Goal: Task Accomplishment & Management: Manage account settings

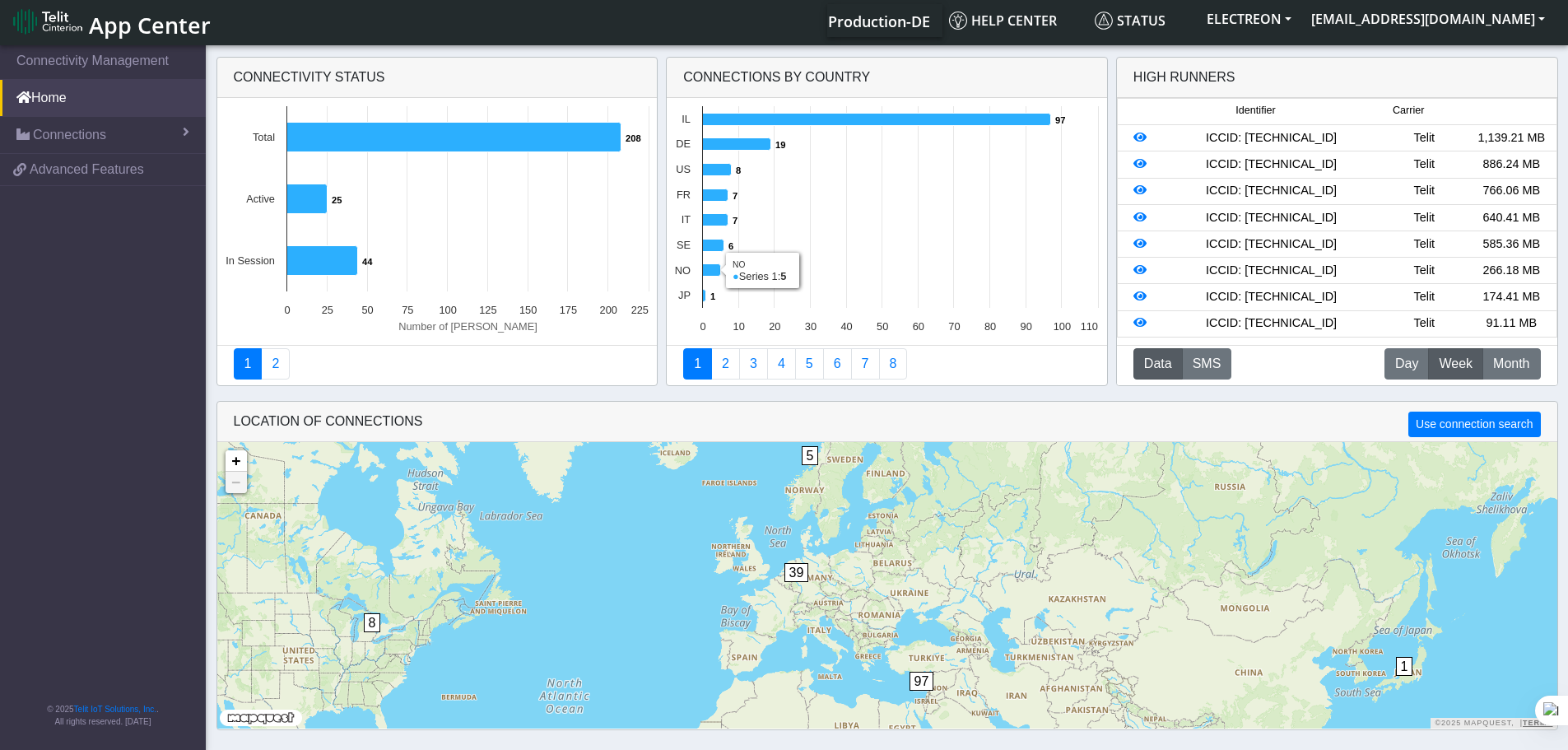
scroll to position [6, 0]
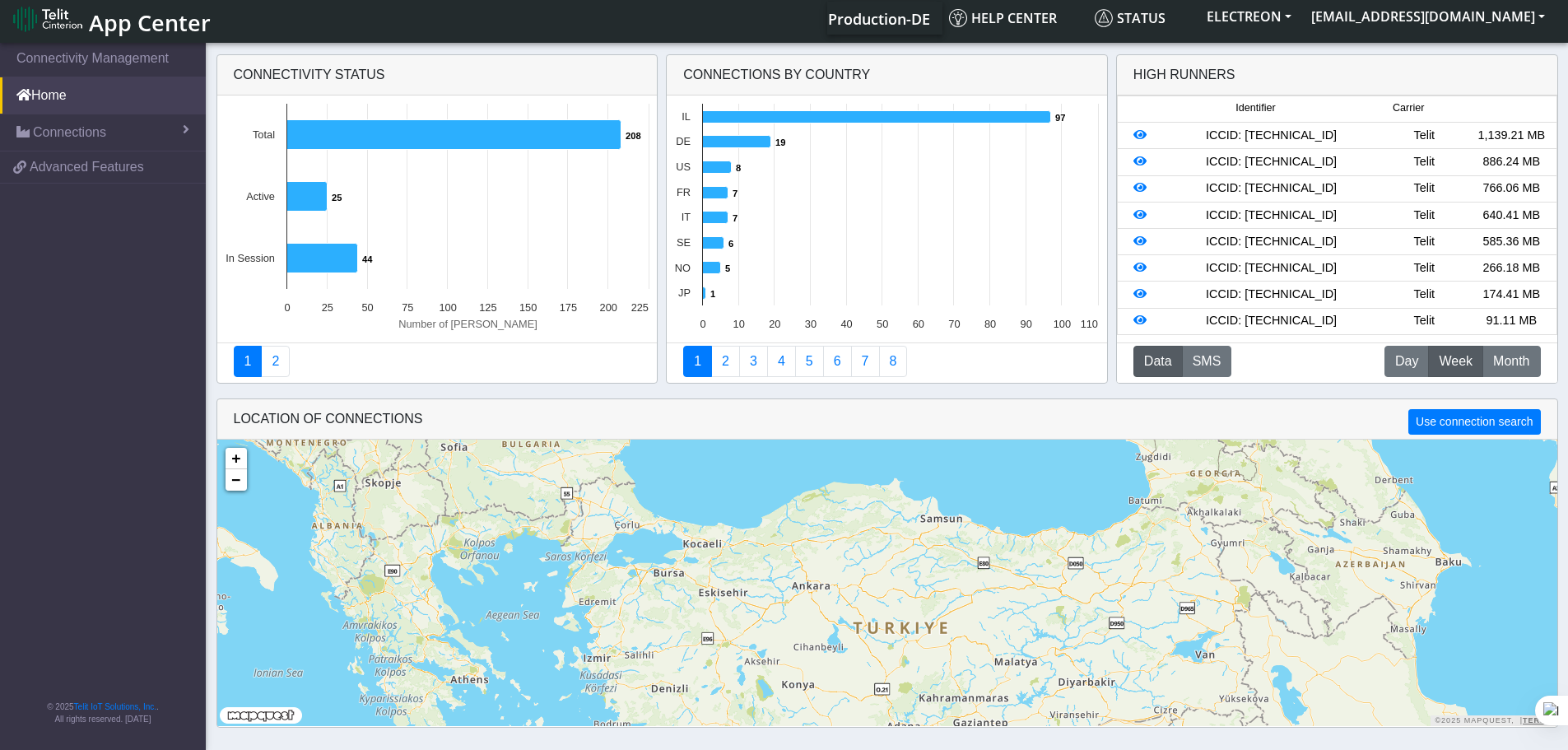
drag, startPoint x: 853, startPoint y: 654, endPoint x: 795, endPoint y: 471, distance: 192.0
click at [789, 448] on div "26 7 7 11 97 + − ©2025 MapQuest, | Terms" at bounding box center [888, 583] width 1340 height 287
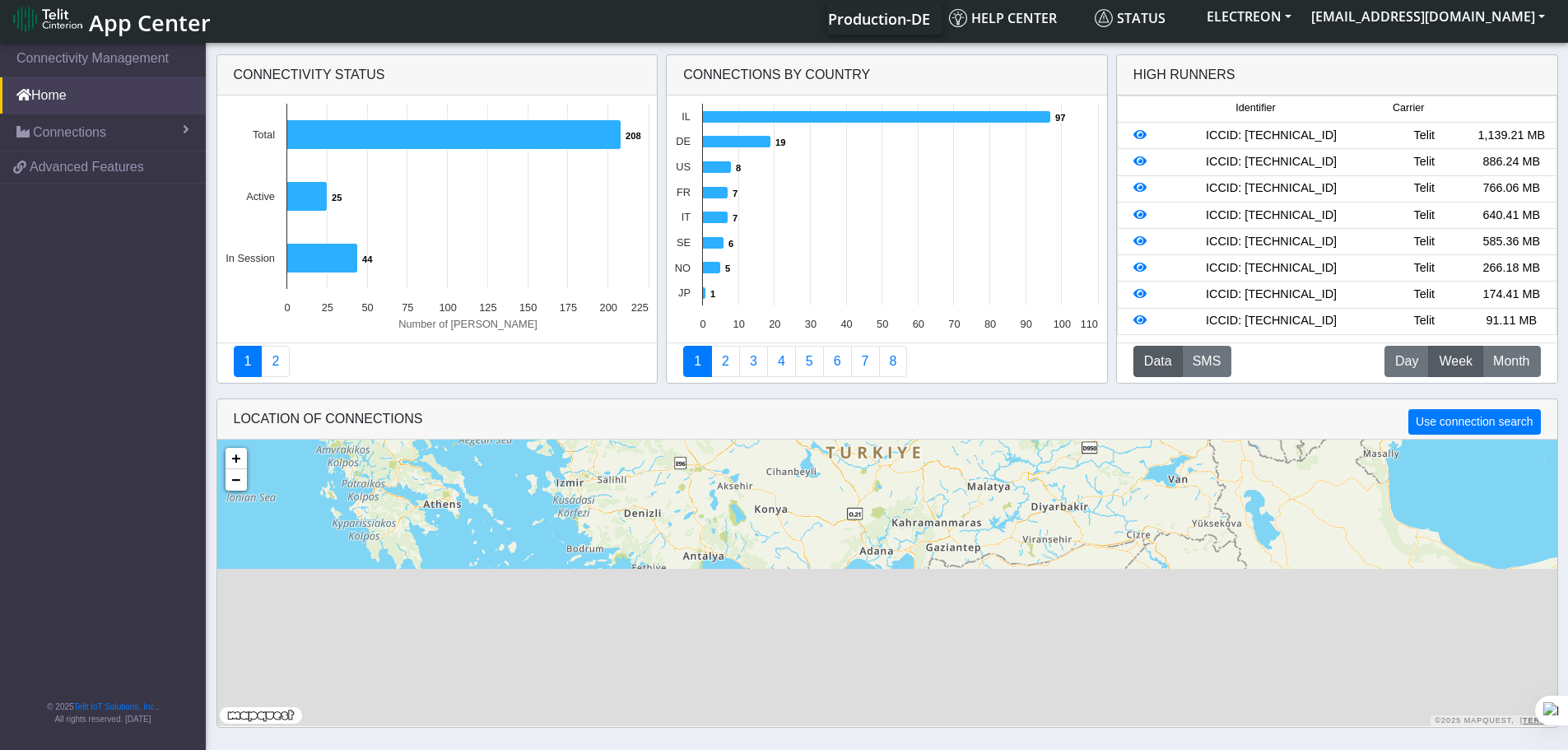
drag, startPoint x: 829, startPoint y: 602, endPoint x: 801, endPoint y: 419, distance: 185.1
click at [801, 419] on app-map "LOCATION OF CONNECTIONS Use connection search Loading... 7 7 11 97 + − ©2025 Ma…" at bounding box center [888, 562] width 1340 height 326
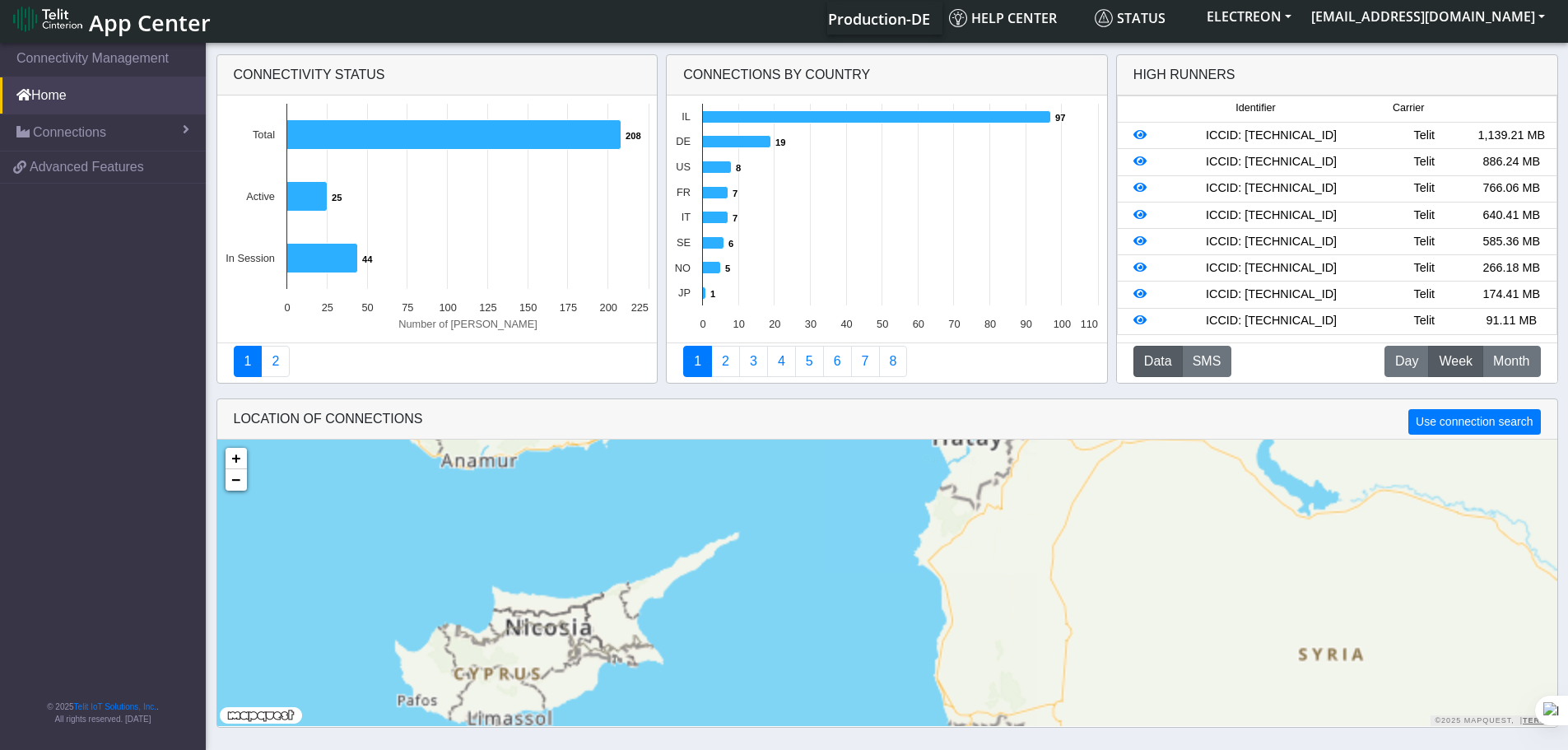
drag, startPoint x: 895, startPoint y: 649, endPoint x: 891, endPoint y: 533, distance: 116.1
click at [891, 533] on div "97 + − ©2025 MapQuest, | Terms" at bounding box center [888, 583] width 1340 height 287
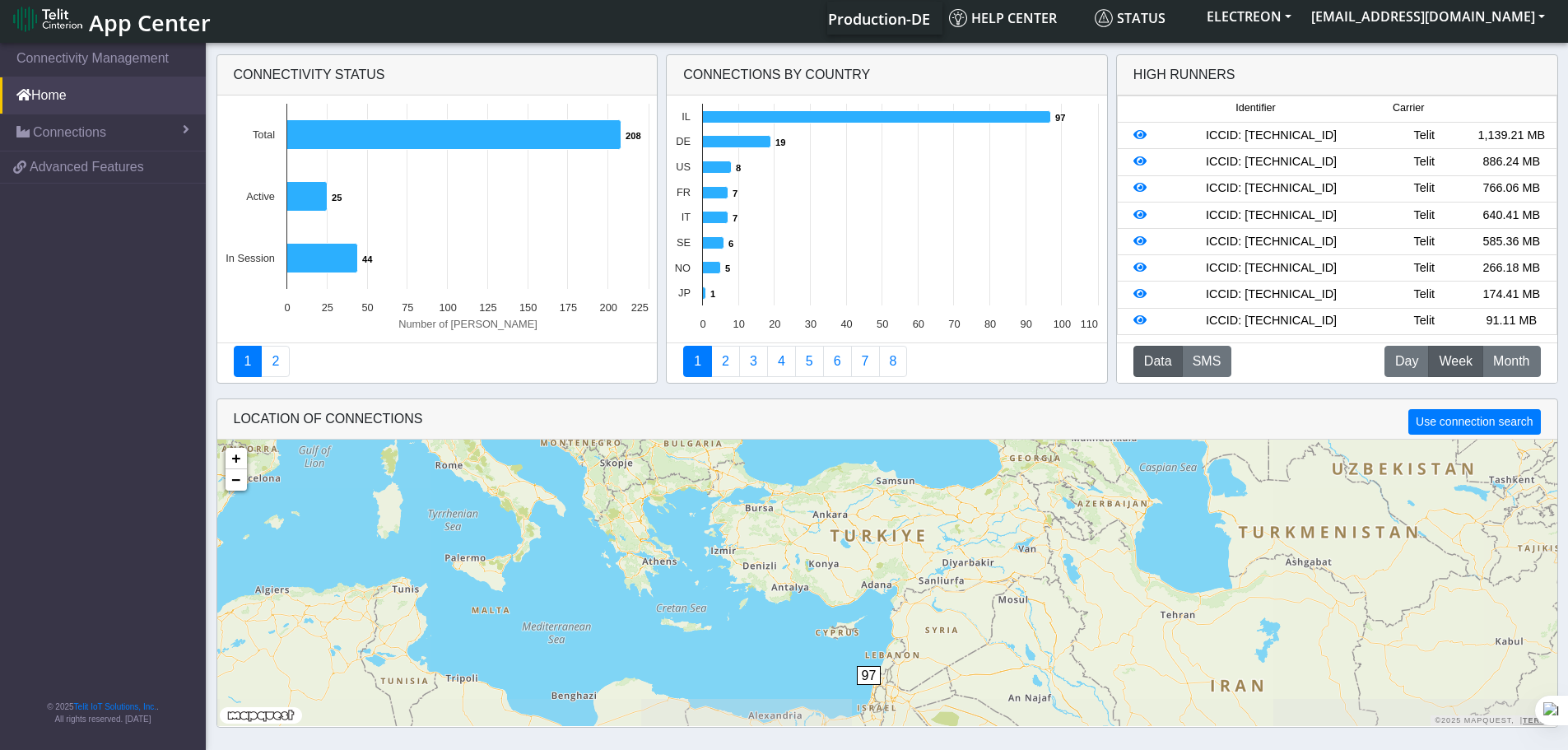
drag, startPoint x: 890, startPoint y: 660, endPoint x: 890, endPoint y: 553, distance: 107.0
click at [890, 553] on div "7 7 26 97 1 + − ©2025 MapQuest, | Terms" at bounding box center [888, 583] width 1340 height 287
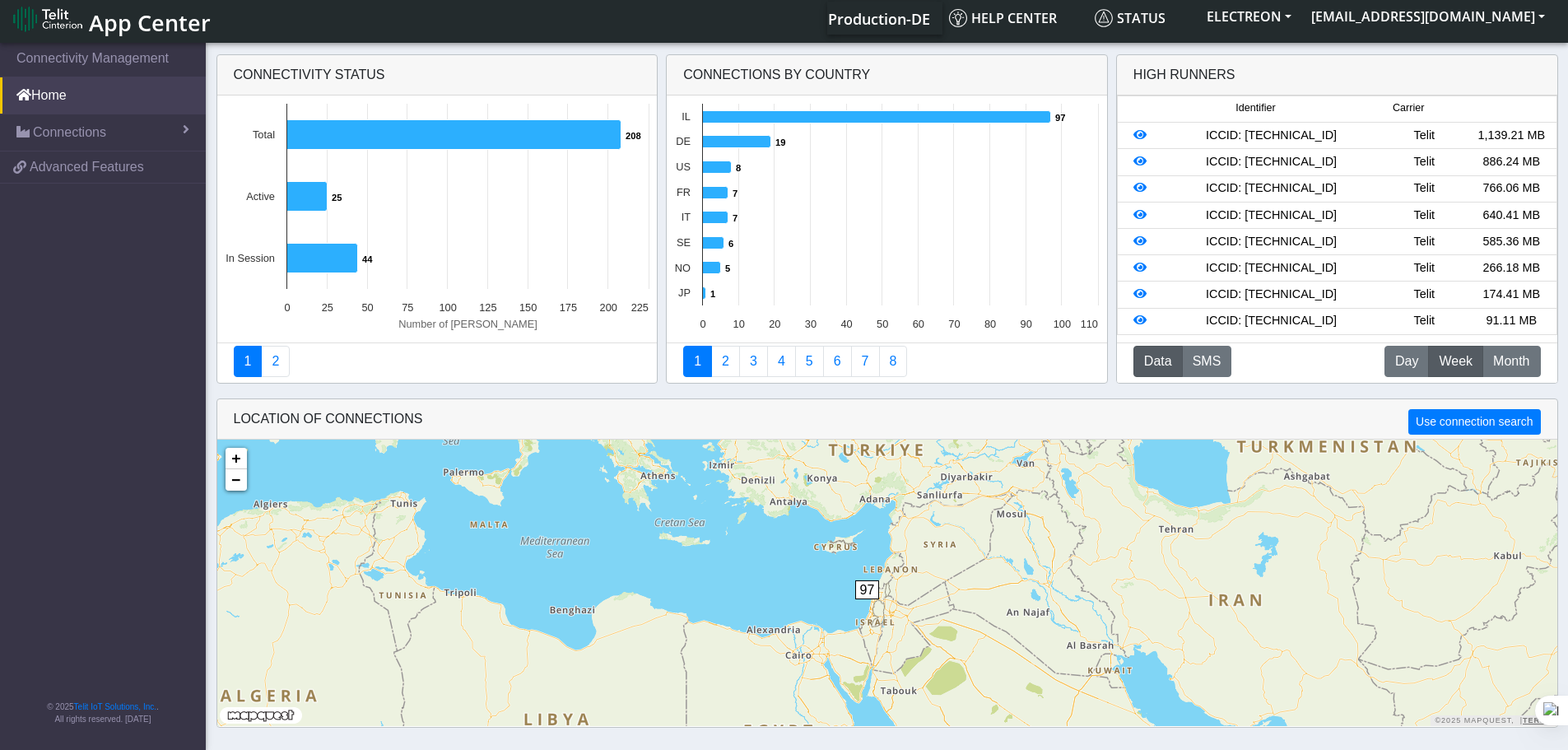
drag, startPoint x: 897, startPoint y: 684, endPoint x: 884, endPoint y: 526, distance: 158.5
click at [884, 526] on div "7 26 97 1 + − ©2025 MapQuest, | Terms" at bounding box center [888, 583] width 1340 height 287
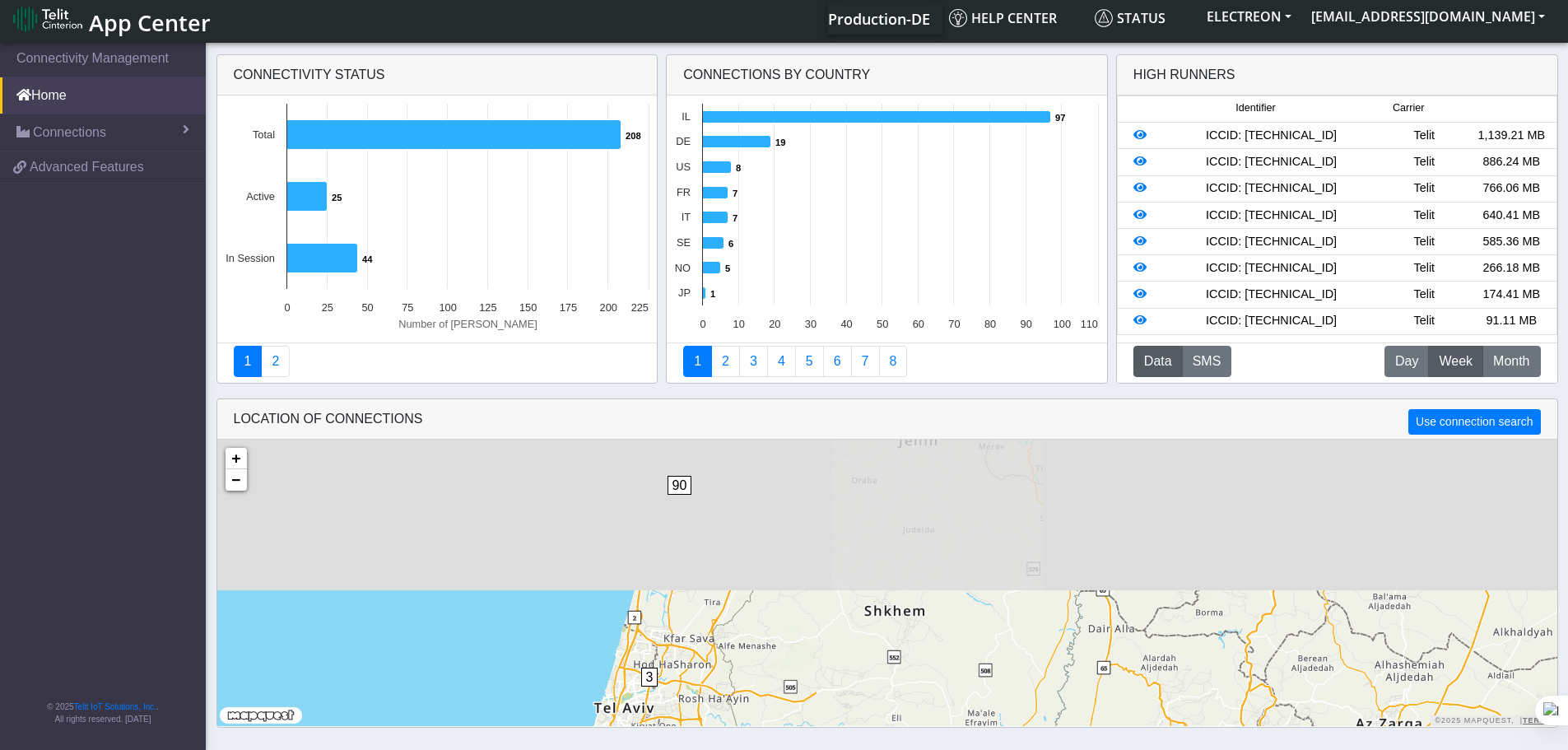
drag, startPoint x: 893, startPoint y: 519, endPoint x: 896, endPoint y: 789, distance: 270.0
click at [896, 744] on html "App Center Production-DE Help center Status ELECTREON [EMAIL_ADDRESS][DOMAIN_NA…" at bounding box center [784, 369] width 1568 height 750
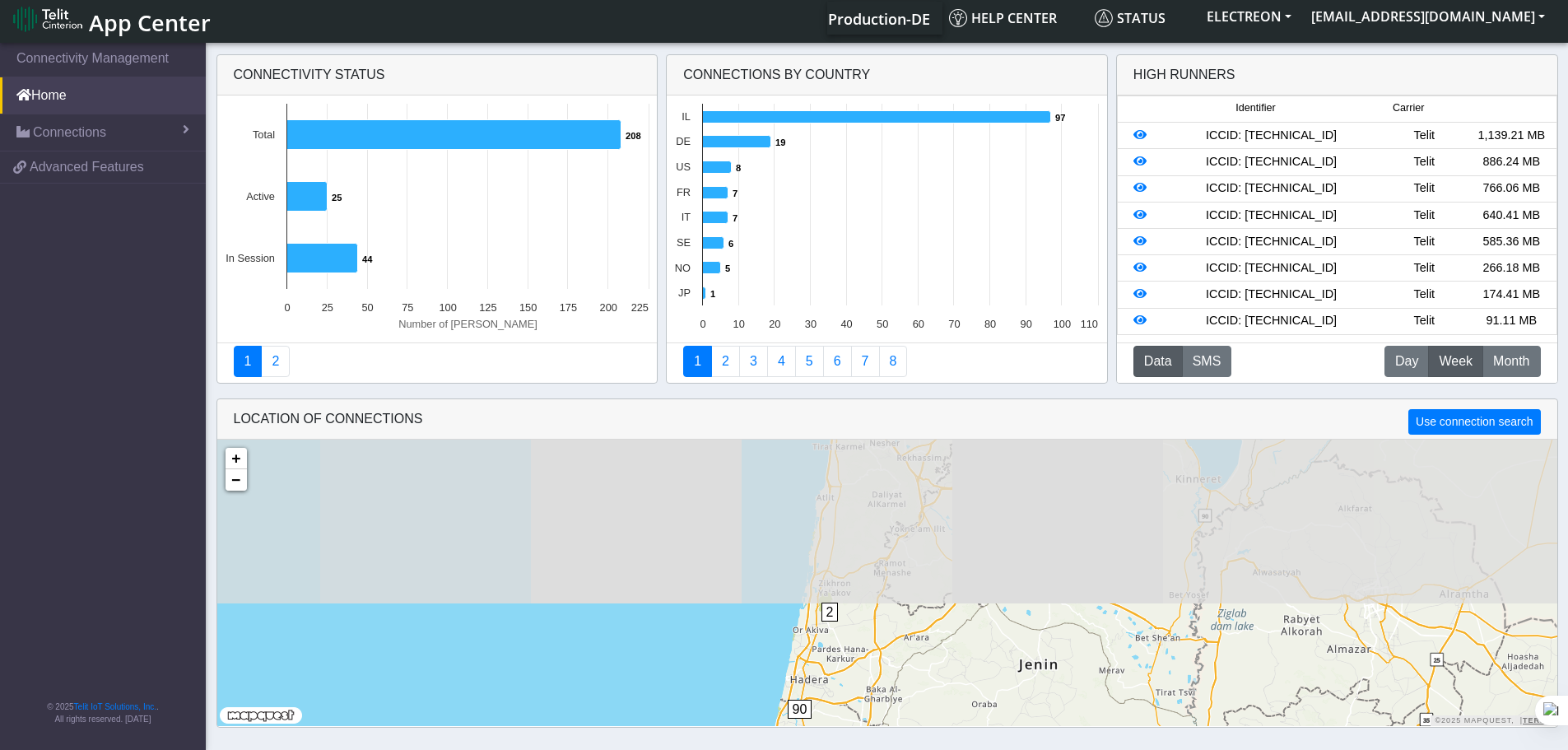
drag, startPoint x: 756, startPoint y: 544, endPoint x: 851, endPoint y: 741, distance: 218.7
click at [851, 741] on section "Connectivity Management Home Connections List Map fda8fccd95a9d6aaca2dce16c7085…" at bounding box center [784, 395] width 1568 height 710
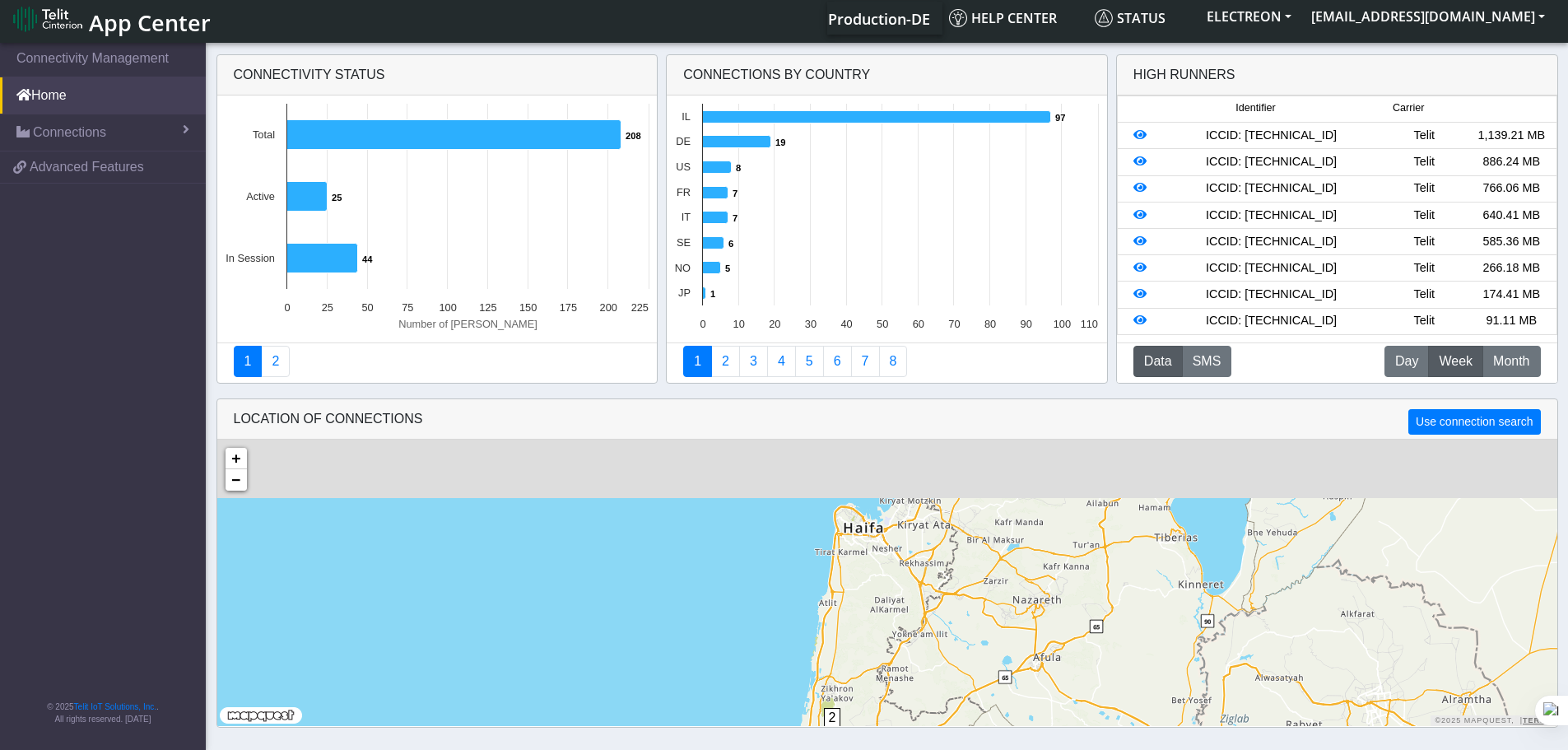
drag, startPoint x: 889, startPoint y: 584, endPoint x: 893, endPoint y: 705, distance: 121.1
click at [893, 705] on div "1 3 2 90 + − ©2025 MapQuest, | Terms" at bounding box center [888, 583] width 1340 height 287
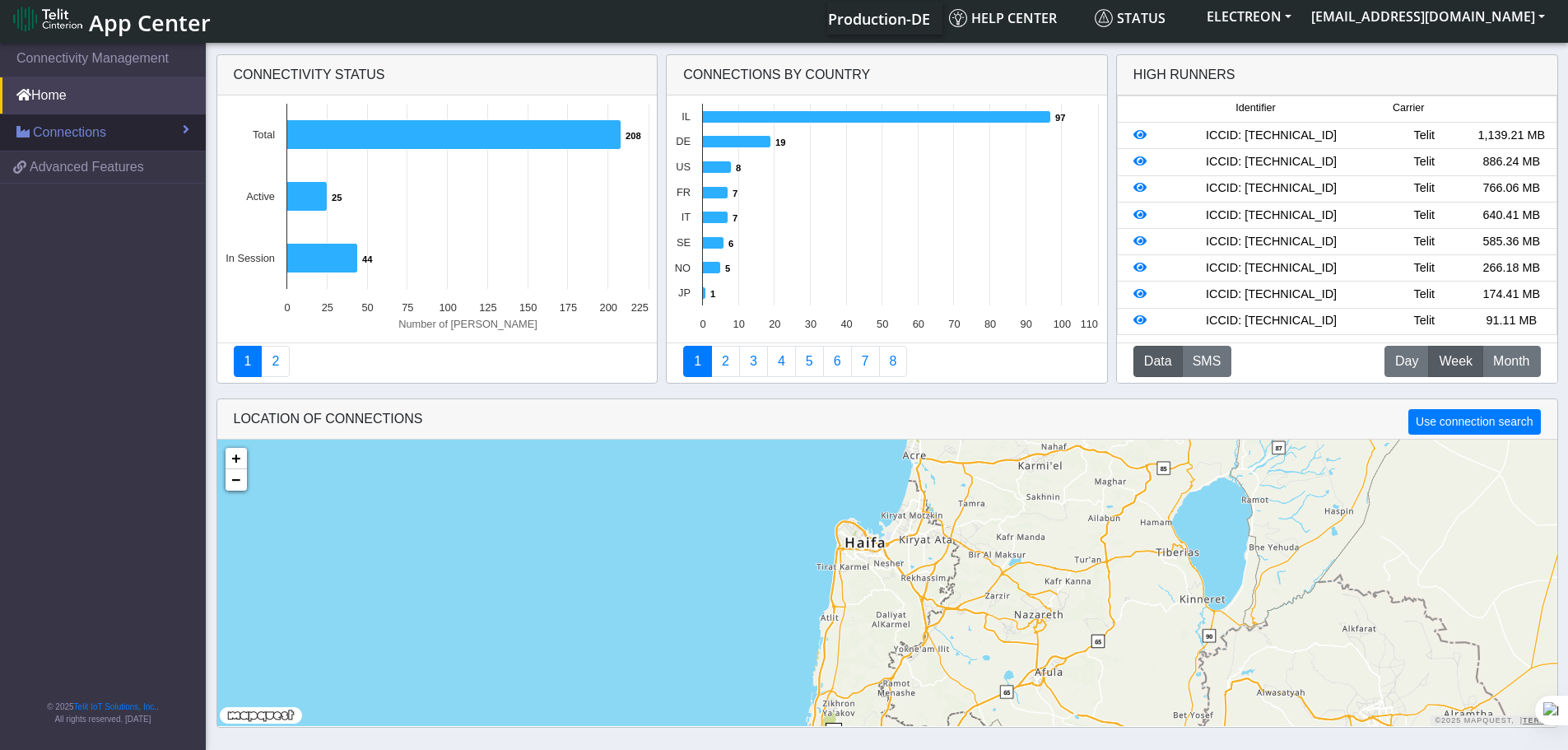
click at [136, 122] on link "Connections" at bounding box center [103, 133] width 206 height 36
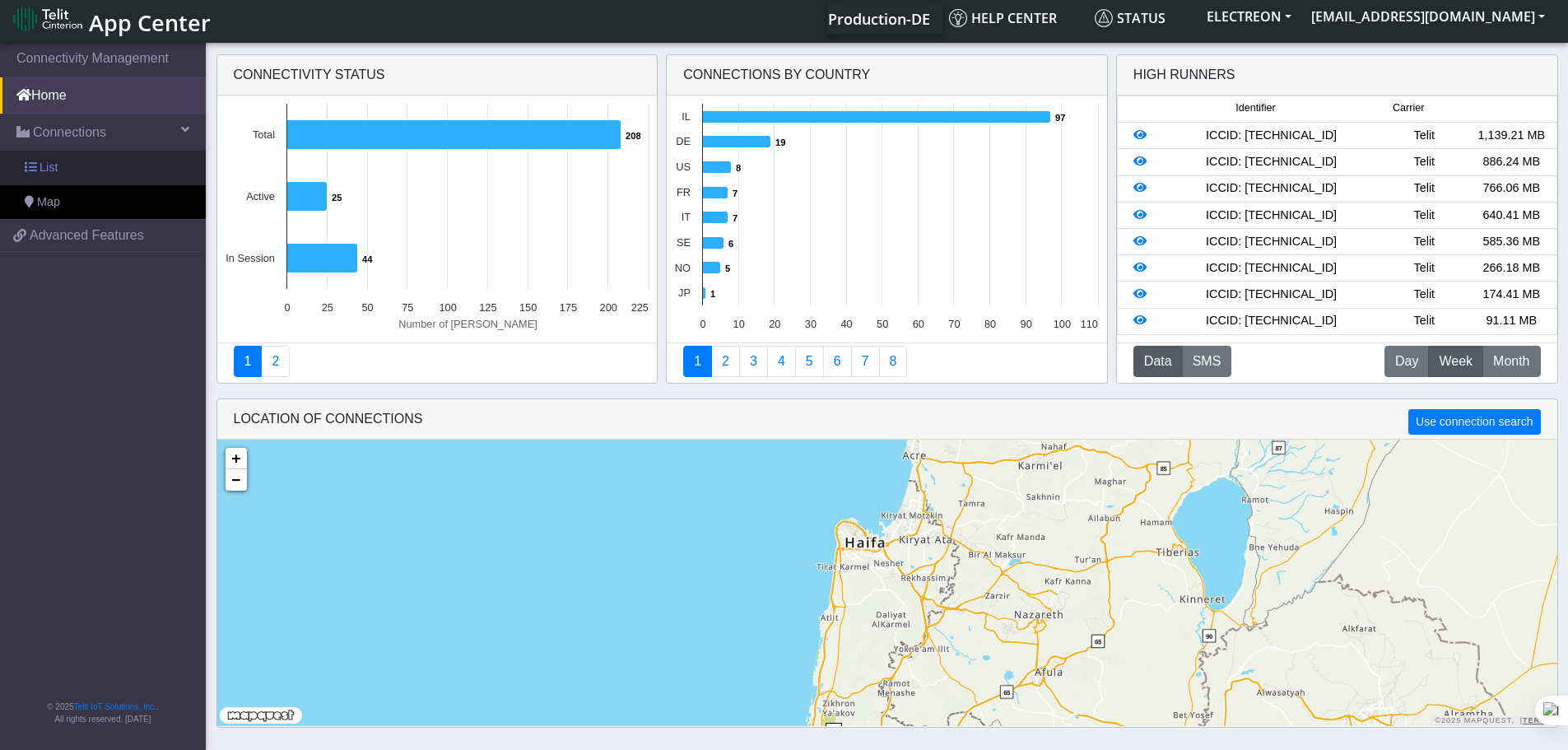
click at [96, 156] on link "List" at bounding box center [103, 168] width 206 height 35
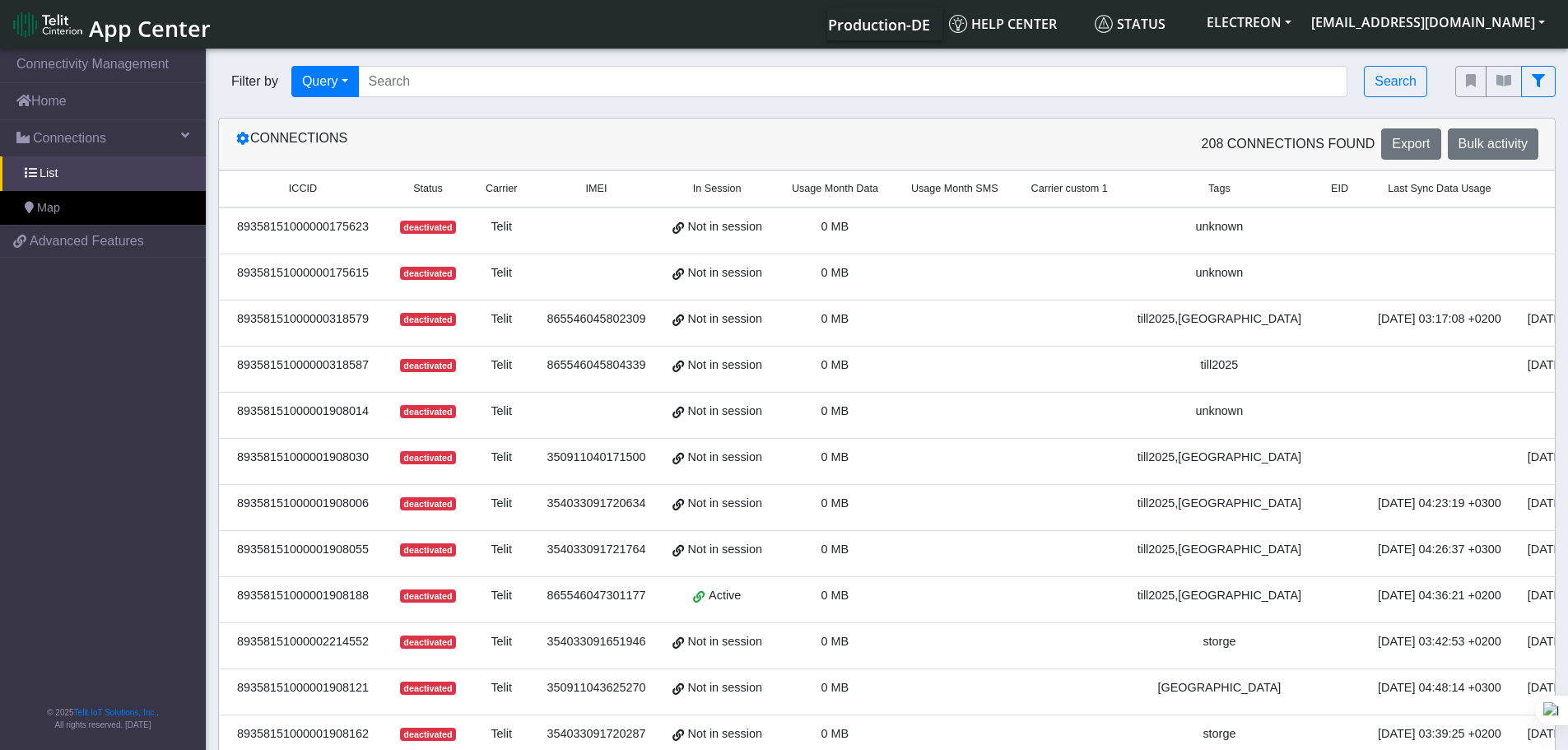
click at [425, 180] on th "Status" at bounding box center [428, 190] width 82 height 36
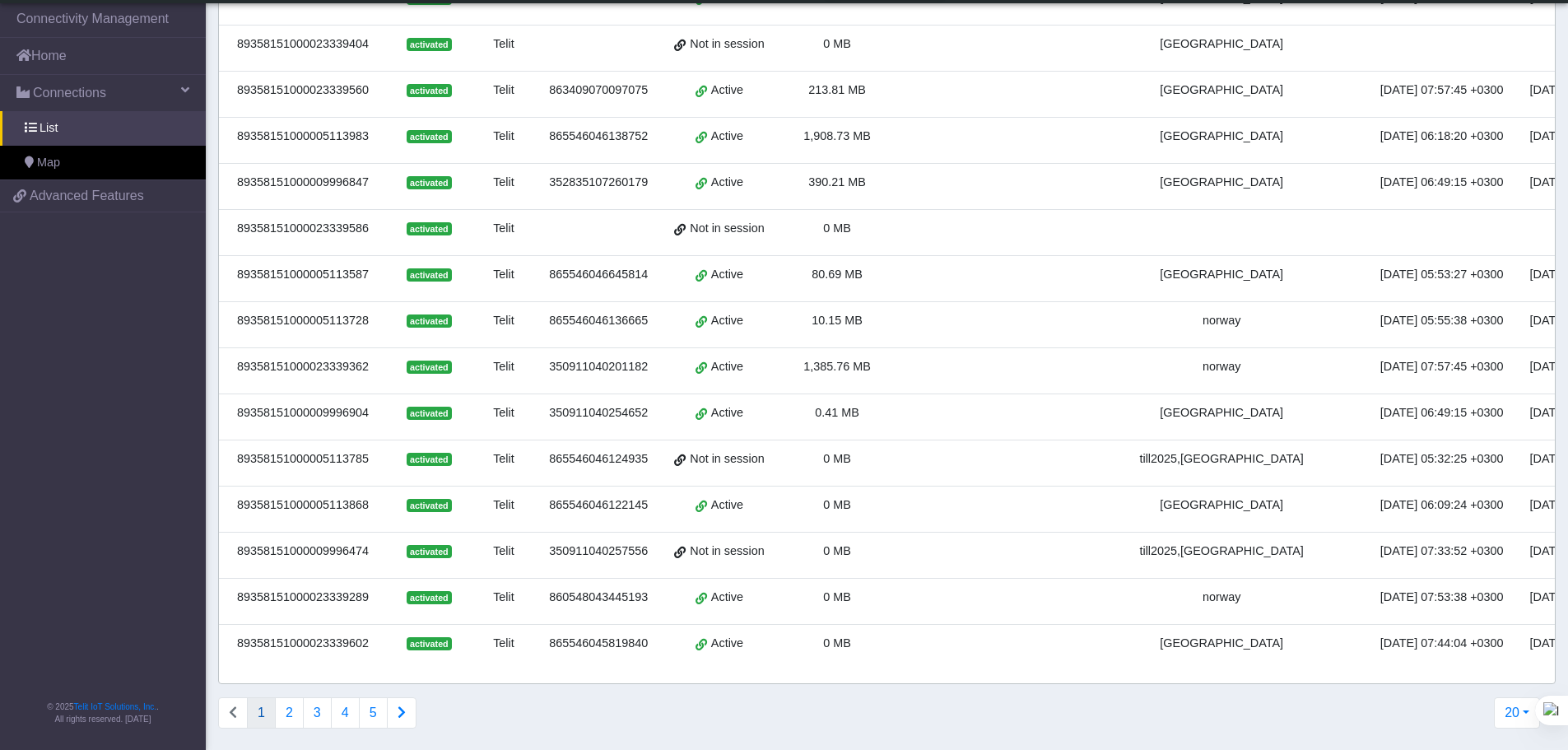
scroll to position [431, 0]
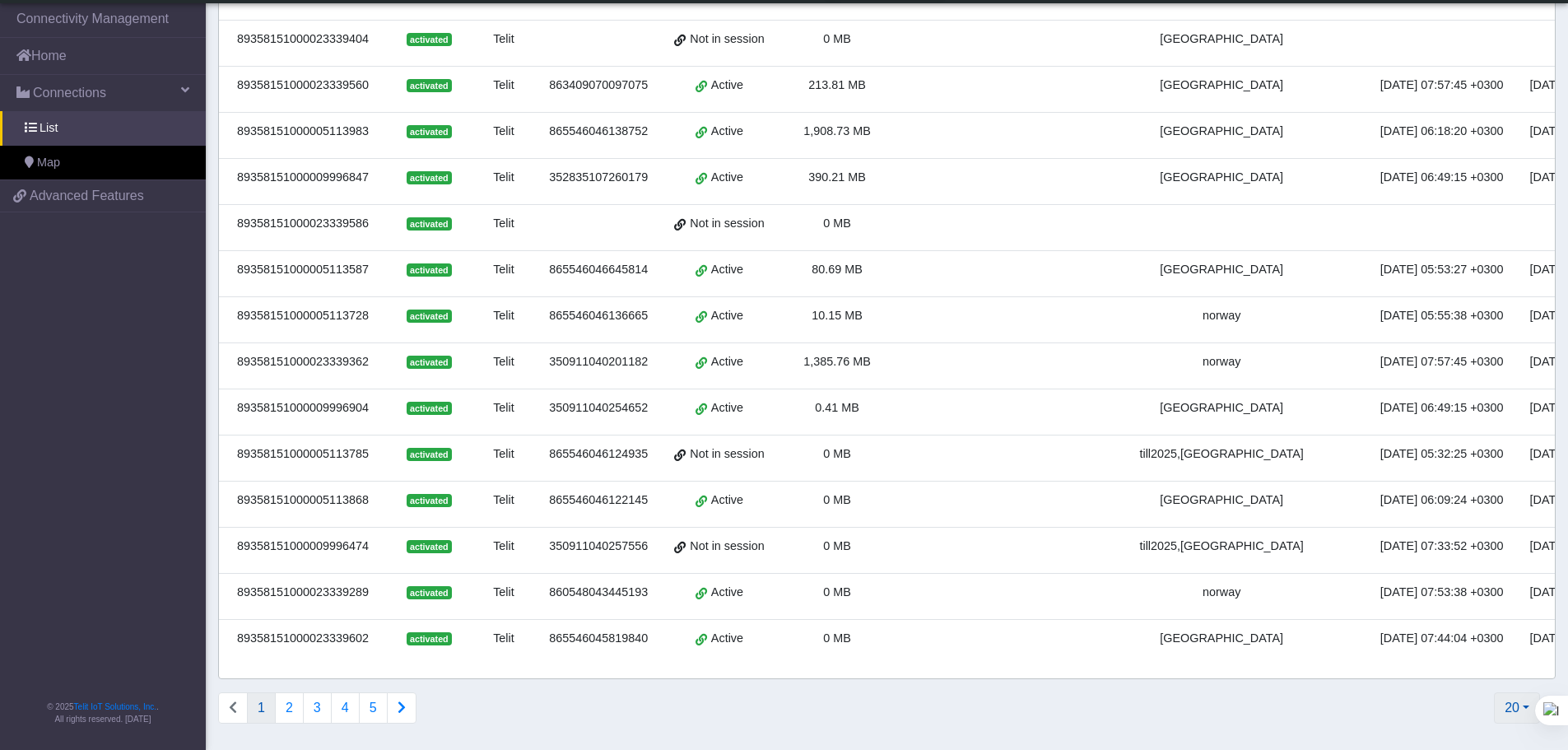
click at [1512, 713] on button "20" at bounding box center [1517, 708] width 46 height 31
click at [1474, 665] on button "2000" at bounding box center [1474, 670] width 130 height 26
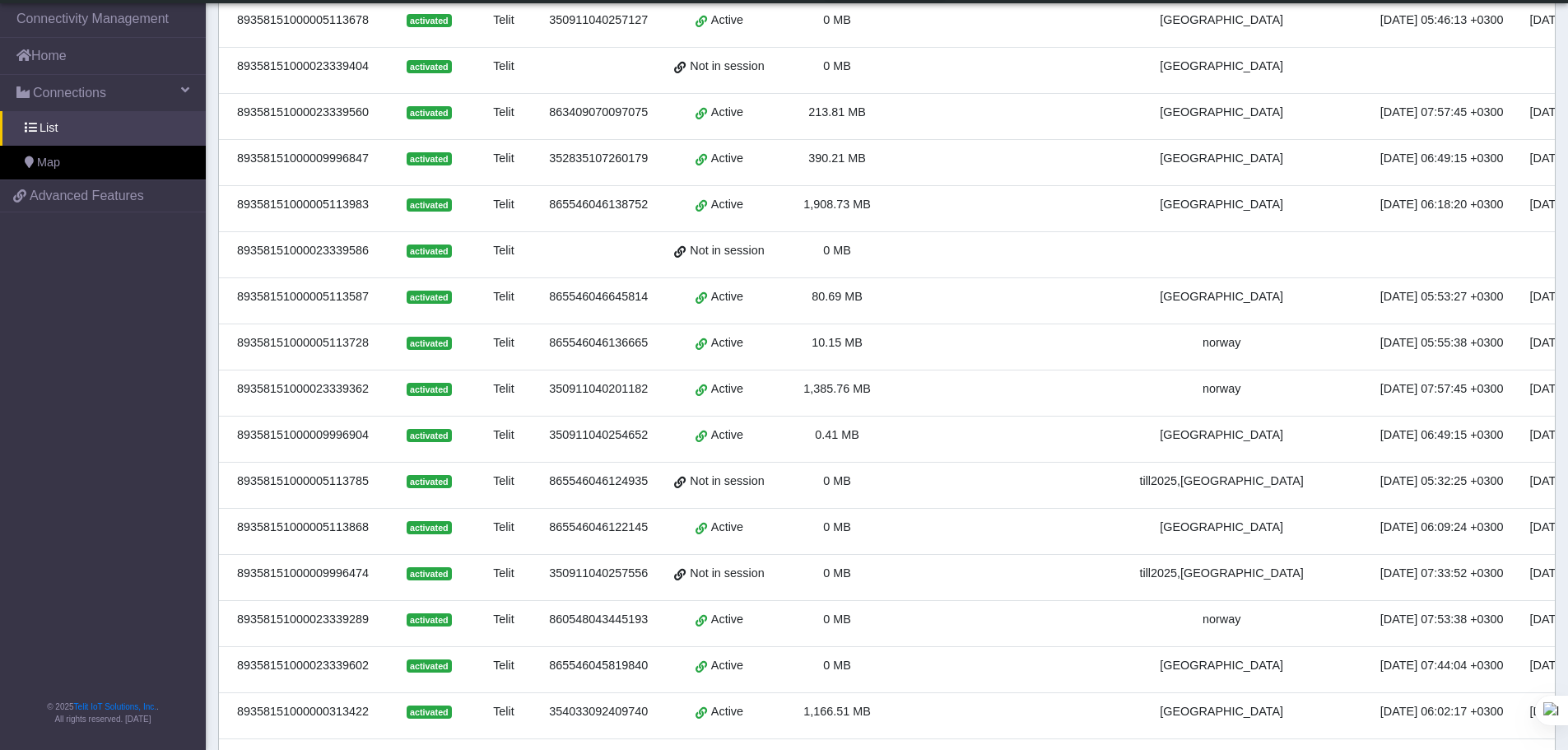
scroll to position [0, 0]
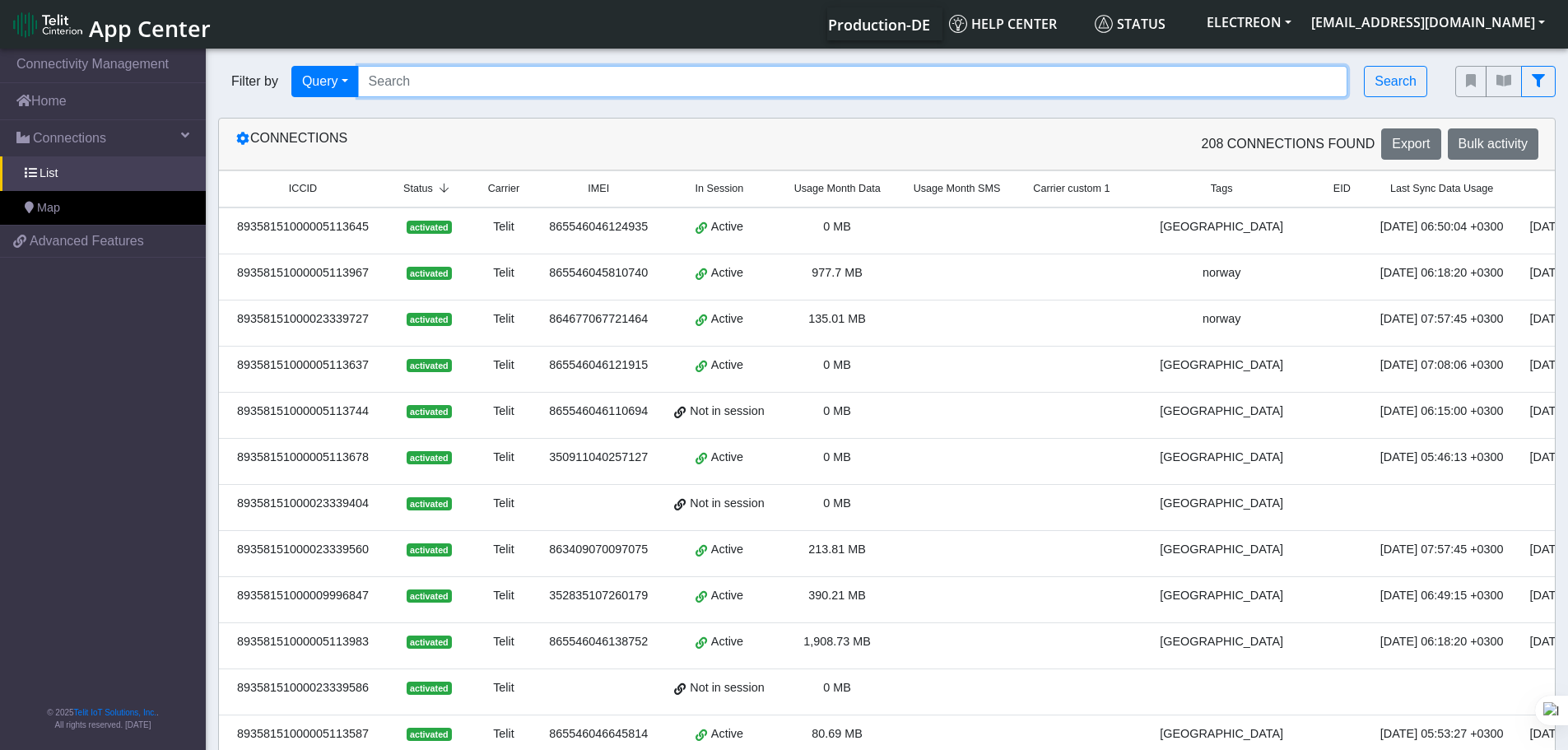
drag, startPoint x: 545, startPoint y: 82, endPoint x: 533, endPoint y: 77, distance: 13.0
click at [545, 82] on input "Search..." at bounding box center [852, 82] width 990 height 31
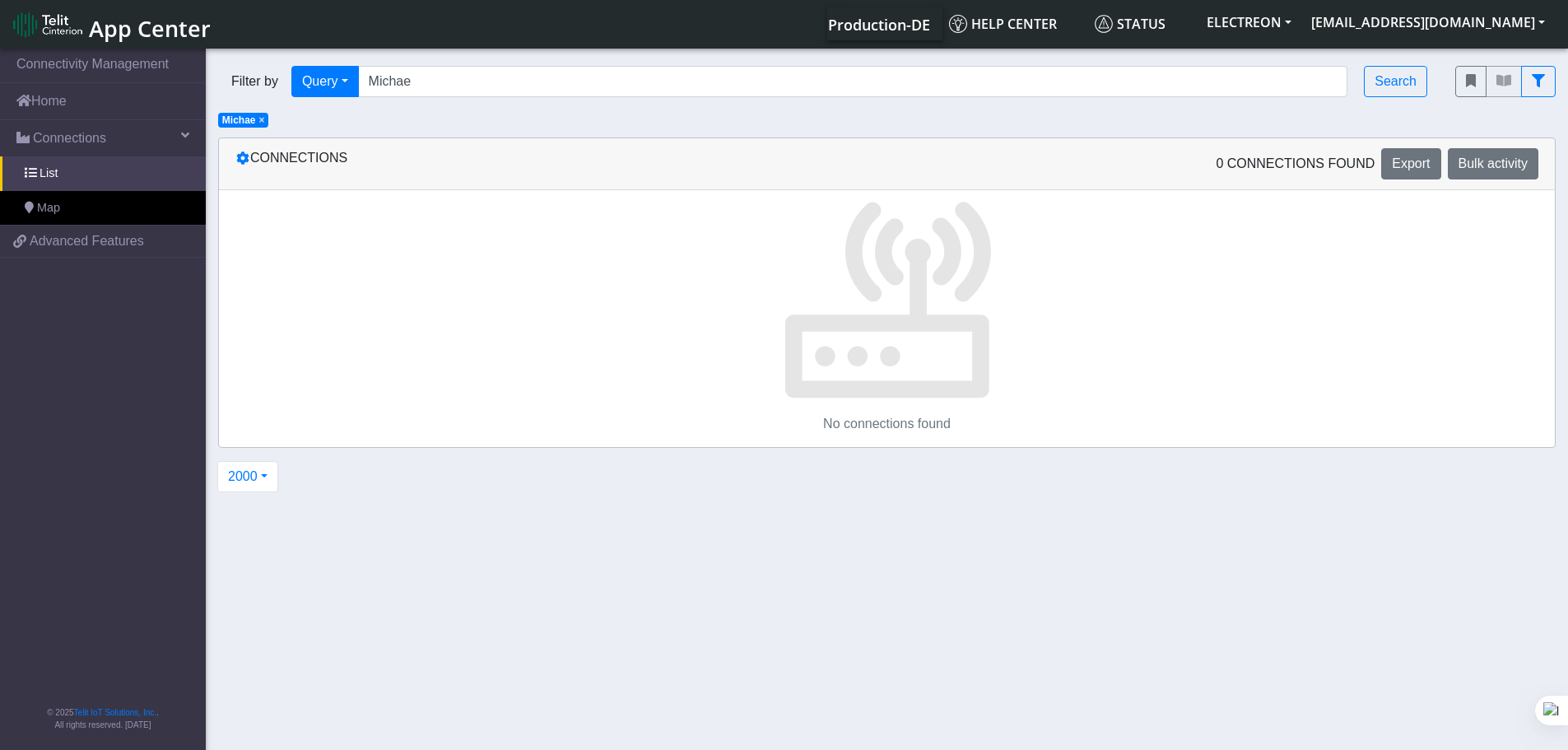
drag, startPoint x: 460, startPoint y: 97, endPoint x: 467, endPoint y: 79, distance: 19.3
click at [460, 97] on div "Filter by Query Query Not connected Tags Country Operator Michae Search" at bounding box center [824, 82] width 1237 height 56
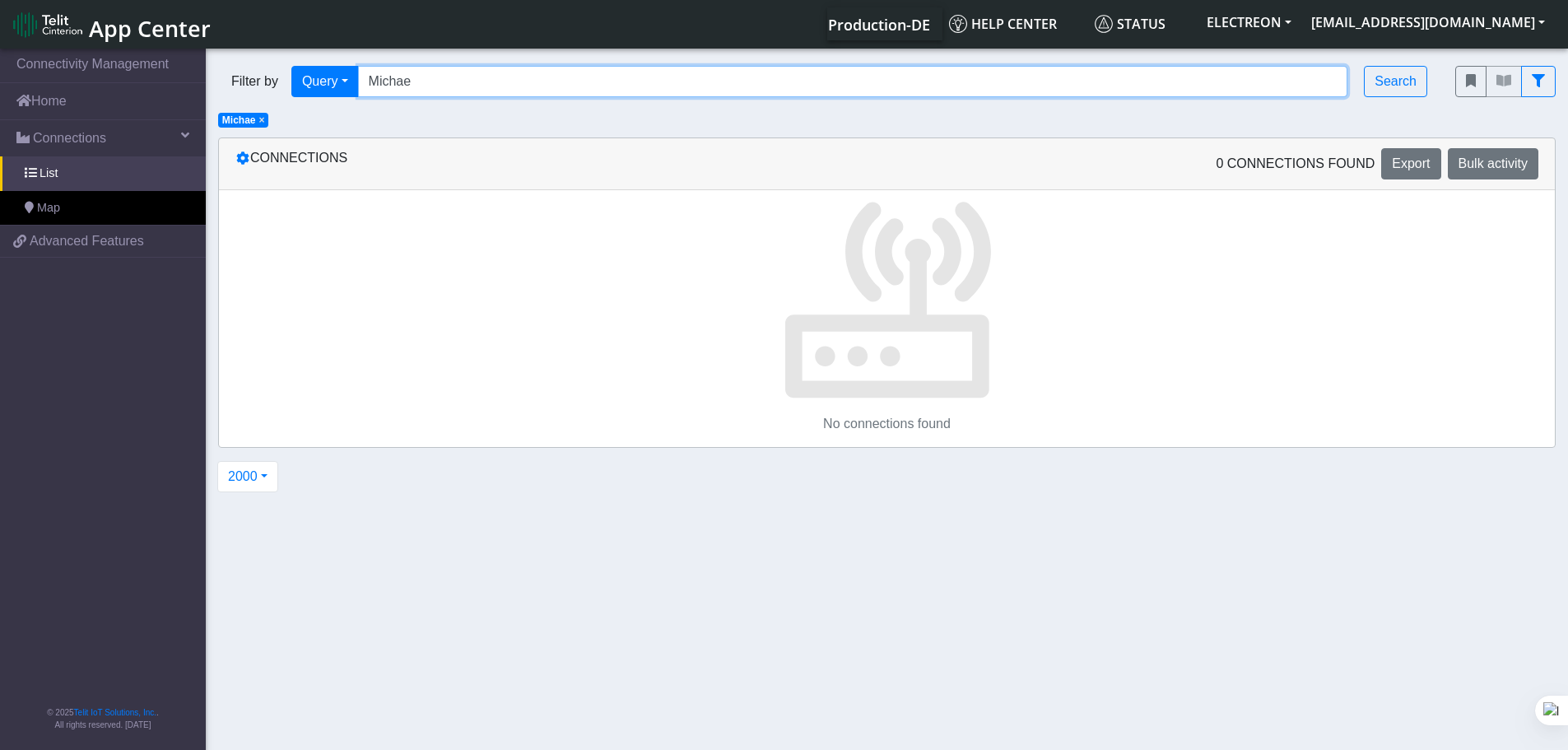
click at [467, 79] on input "Michae" at bounding box center [852, 82] width 990 height 31
paste input "89358151000023339420"
type input "89358151000023339420"
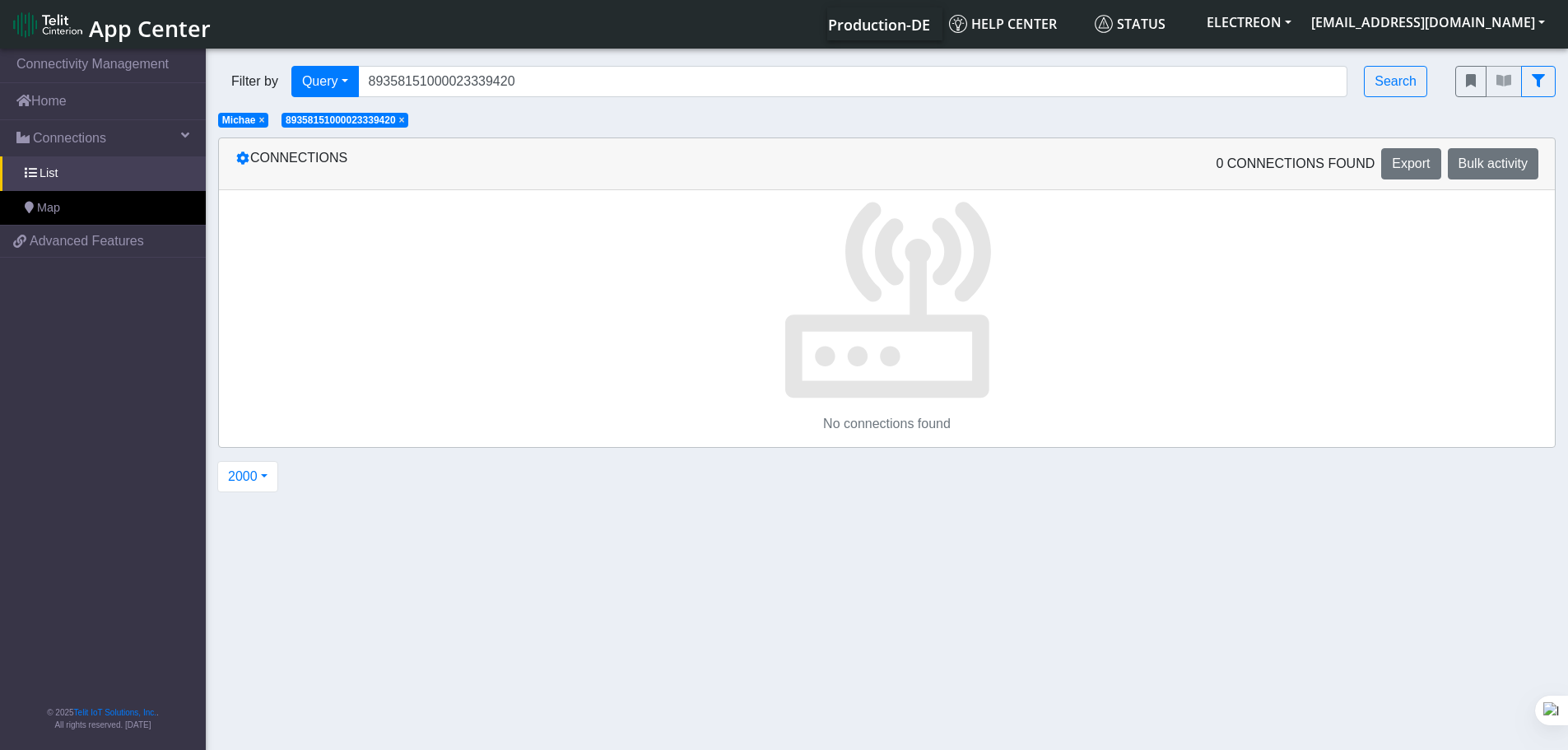
click at [271, 124] on app-filters "× Michae × 89358151000023339420" at bounding box center [320, 119] width 204 height 14
click at [262, 118] on span "×" at bounding box center [261, 120] width 6 height 12
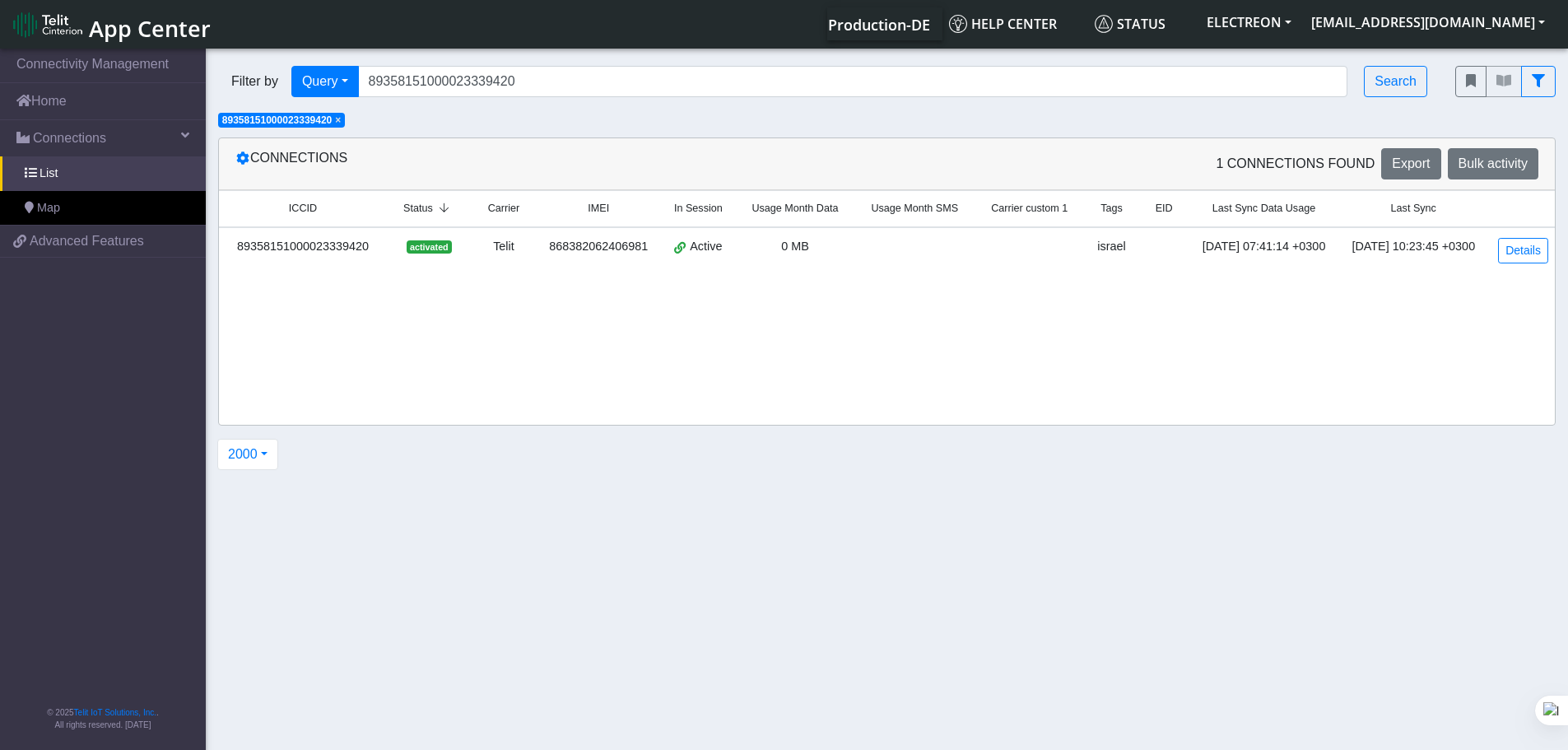
click at [284, 248] on div "89358151000023339420" at bounding box center [303, 247] width 148 height 18
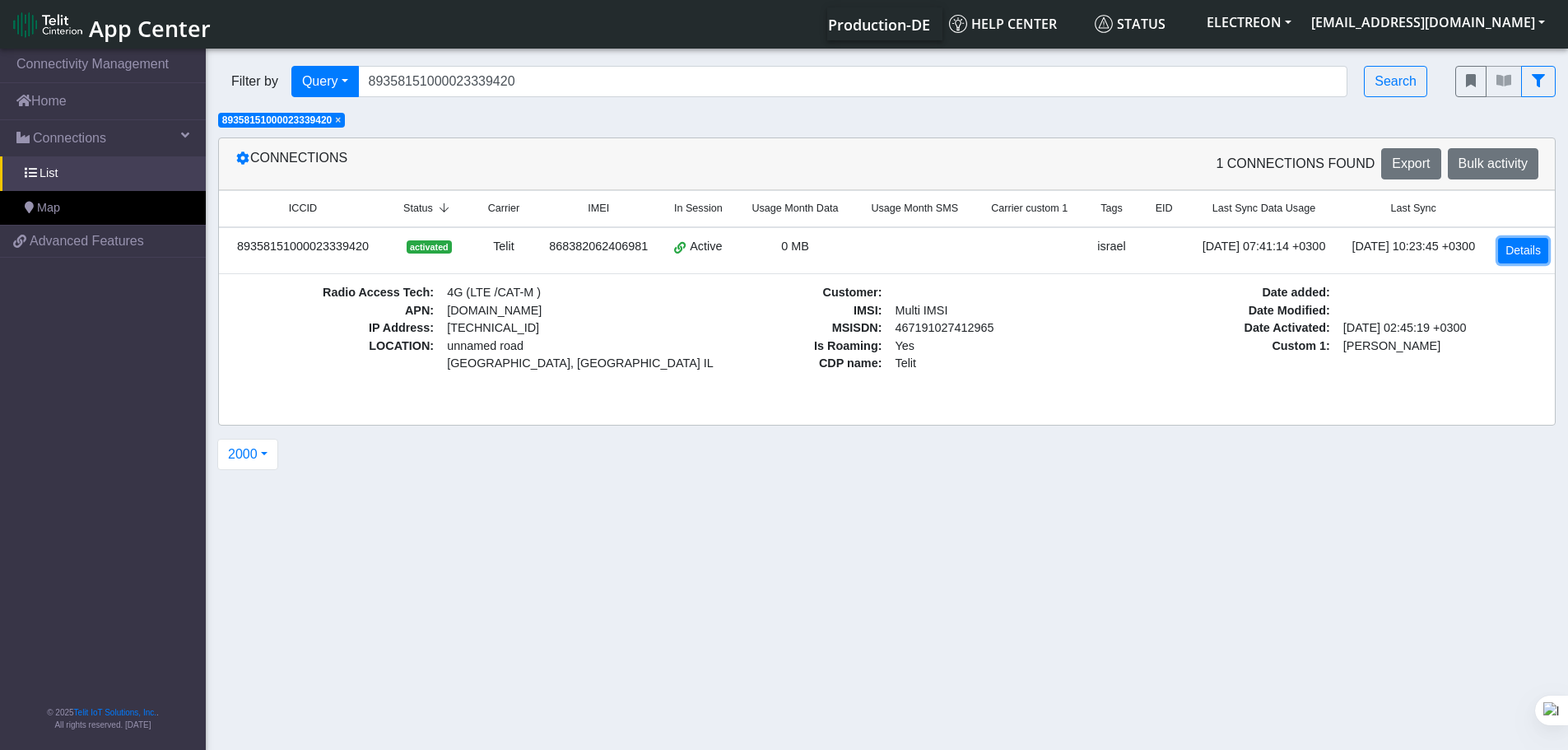
click at [1540, 248] on link "Details" at bounding box center [1523, 251] width 50 height 26
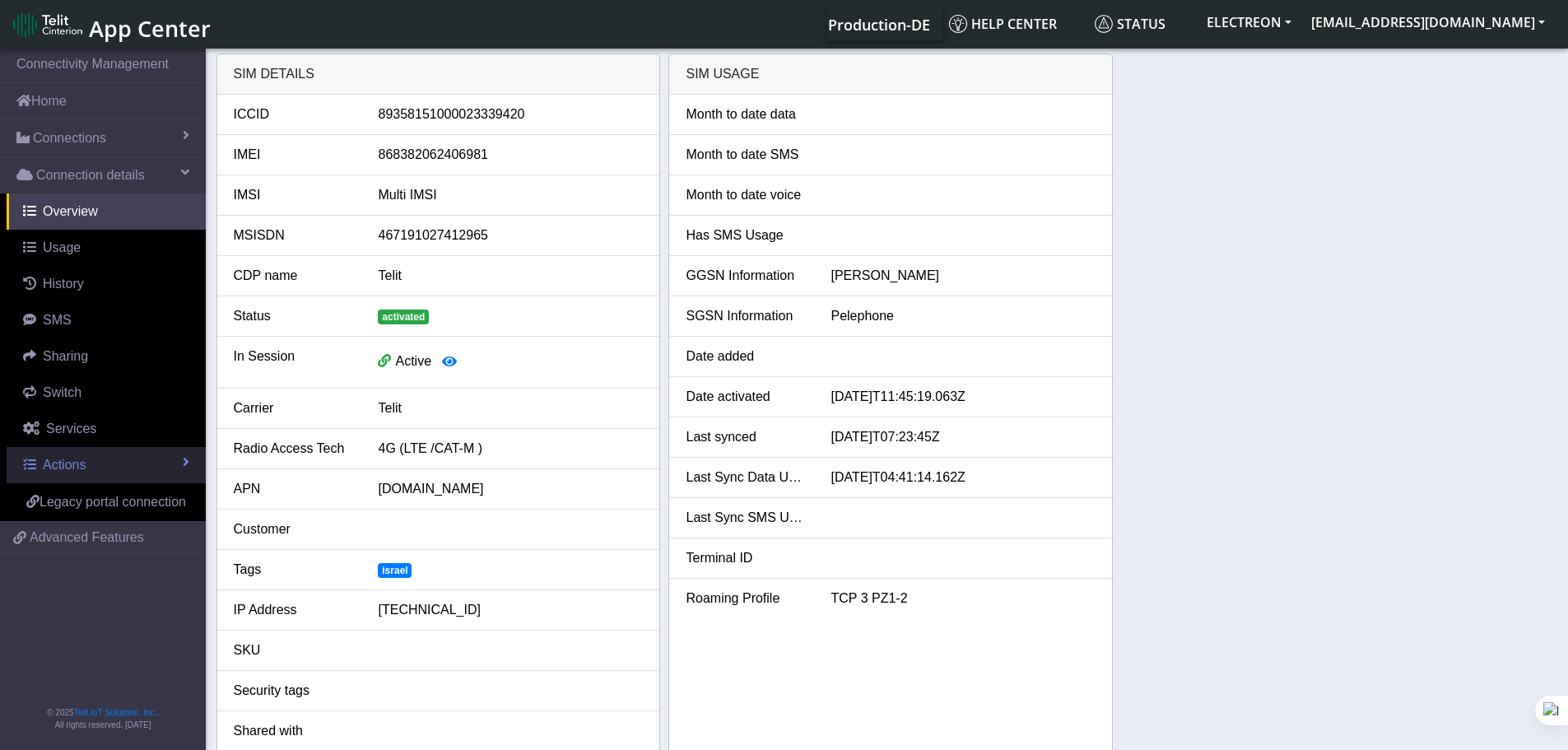
click at [95, 465] on link "Actions" at bounding box center [106, 465] width 200 height 36
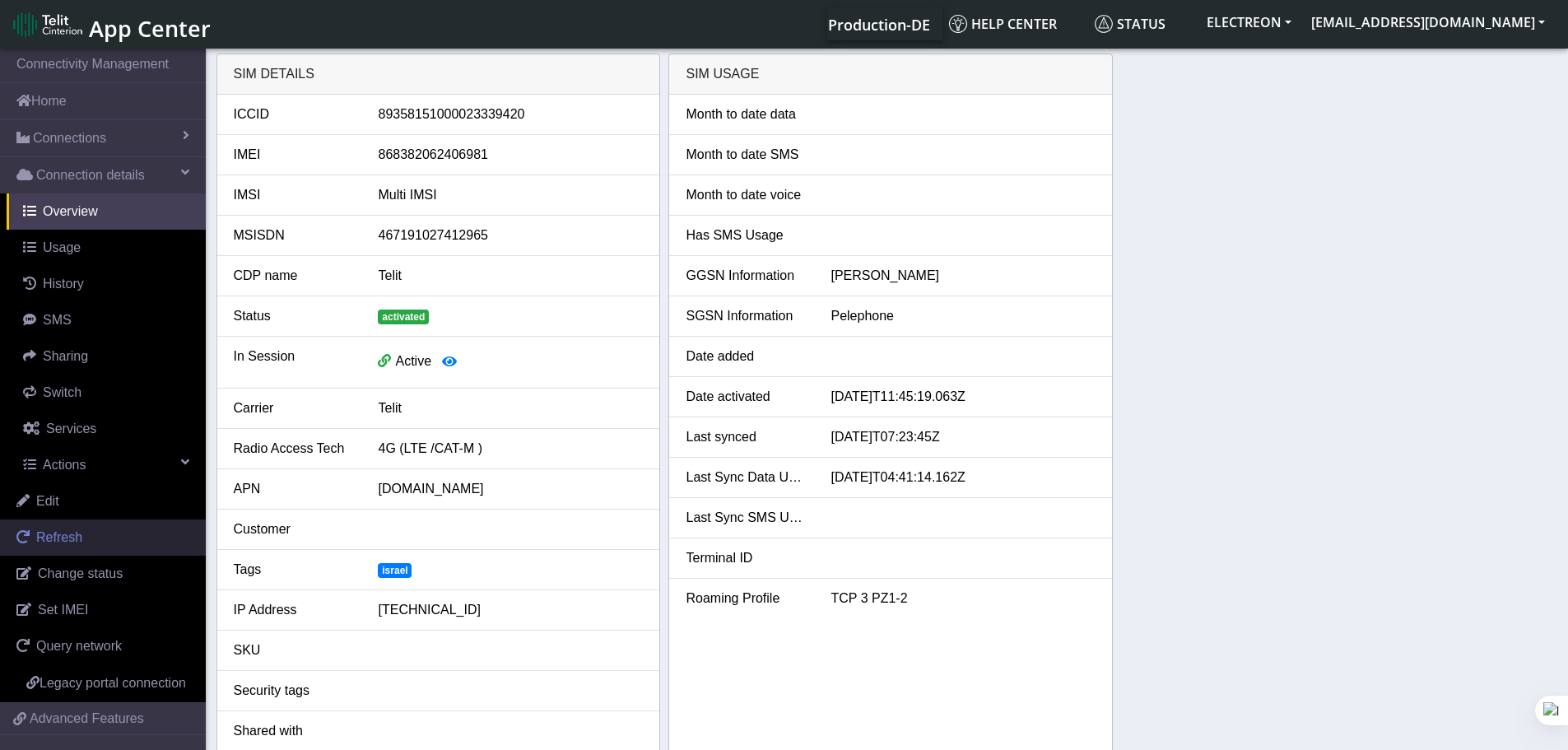
click at [62, 542] on span "Refresh" at bounding box center [59, 537] width 46 height 14
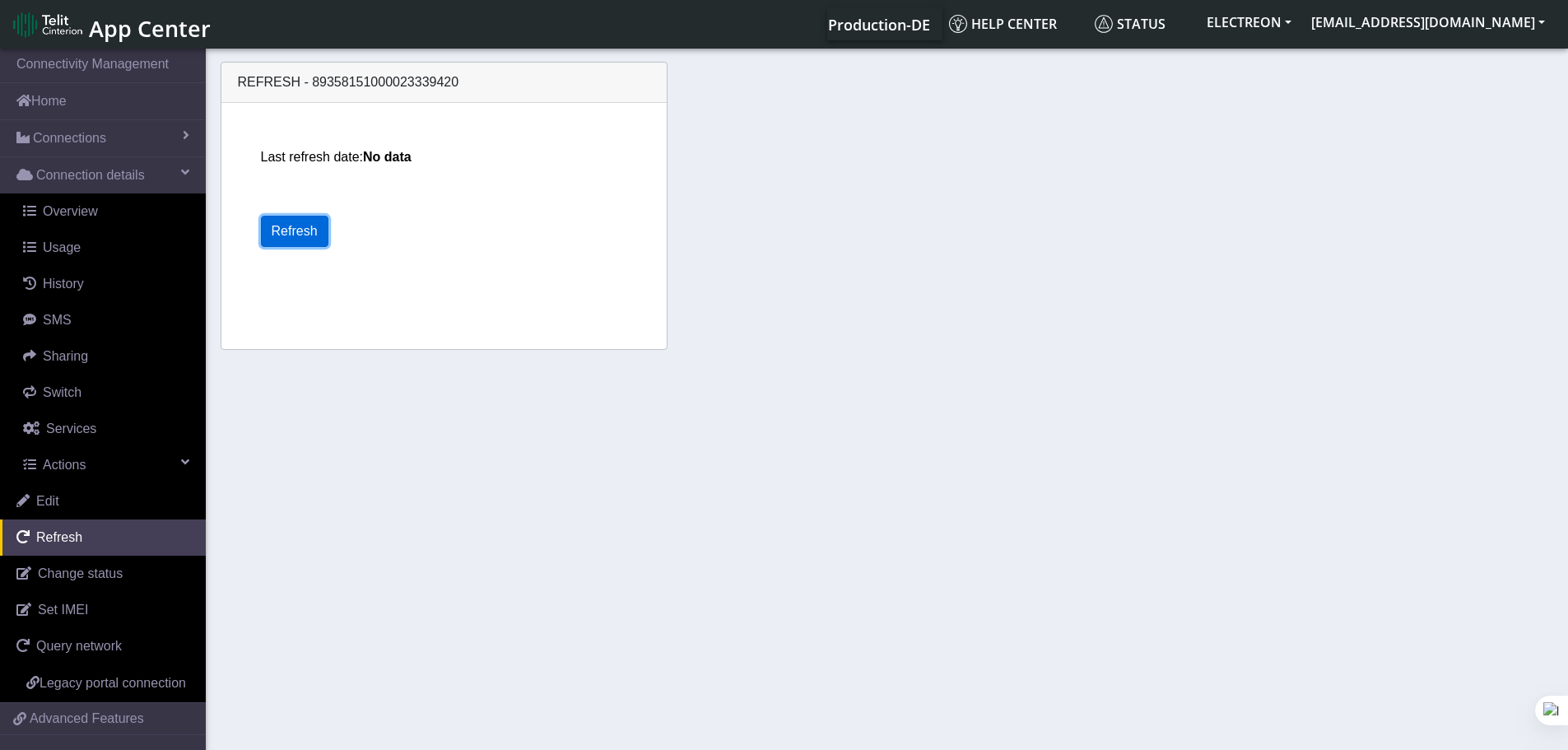
click at [292, 227] on button "Refresh" at bounding box center [295, 232] width 68 height 31
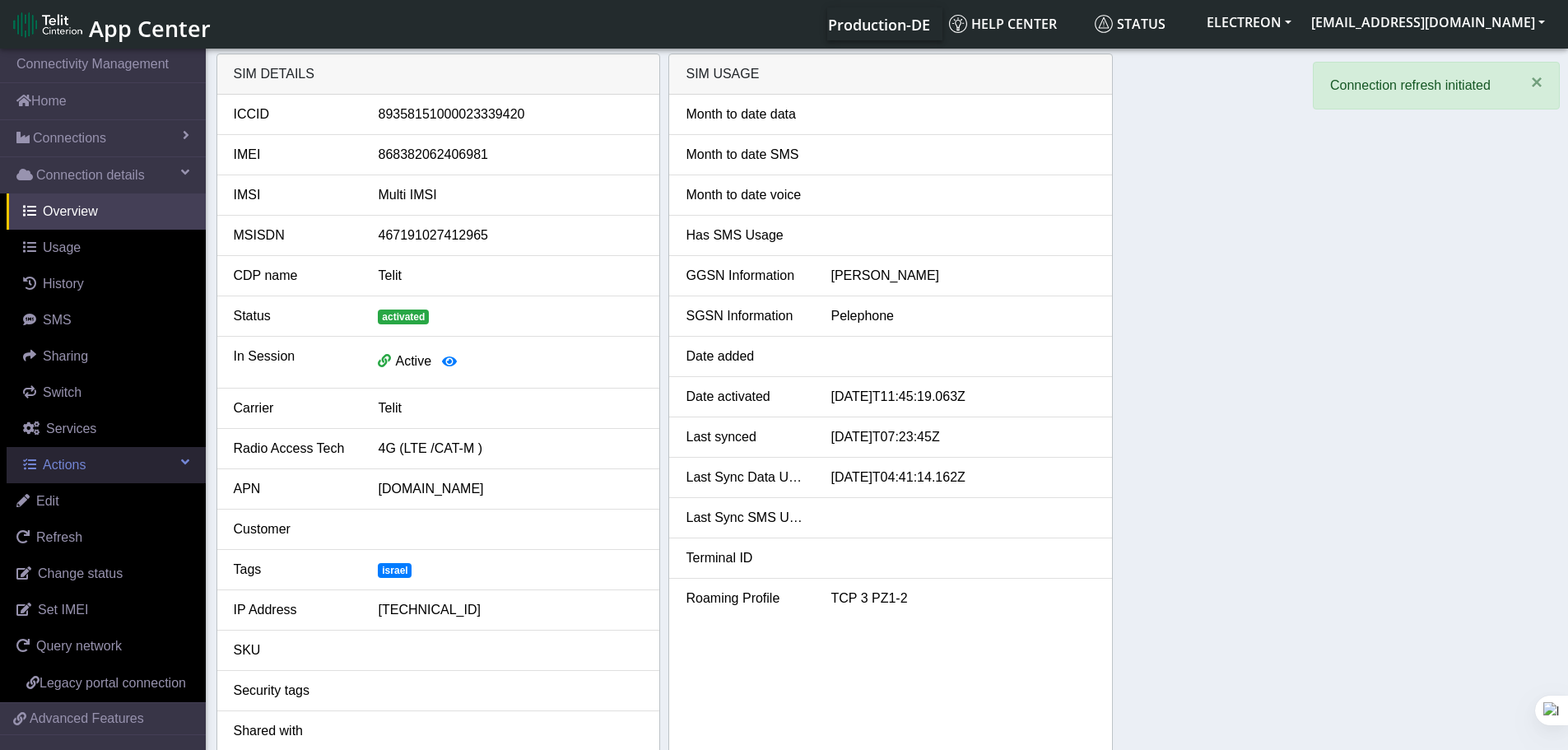
click at [97, 469] on link "Actions" at bounding box center [106, 465] width 200 height 36
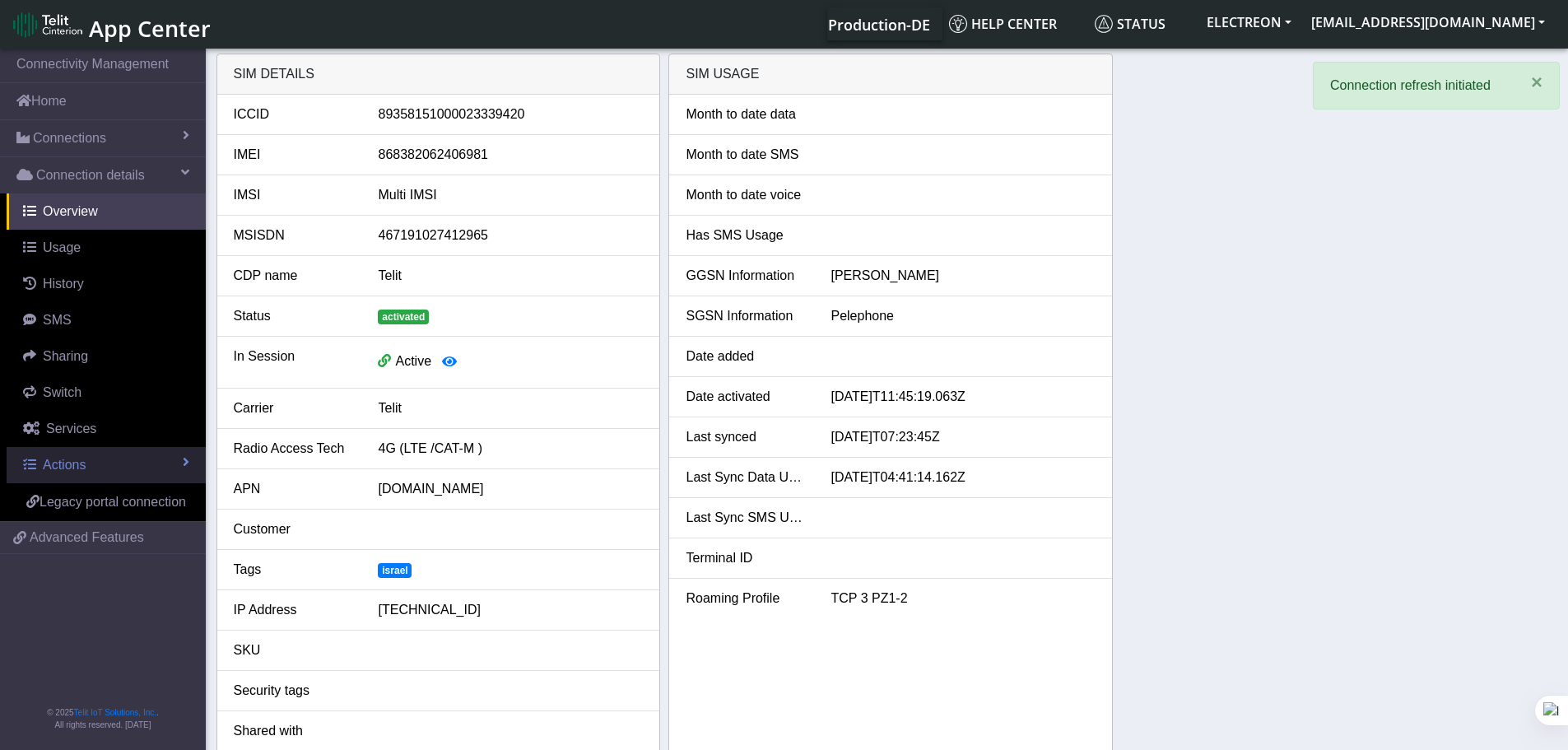
click at [98, 468] on link "Actions" at bounding box center [106, 465] width 200 height 36
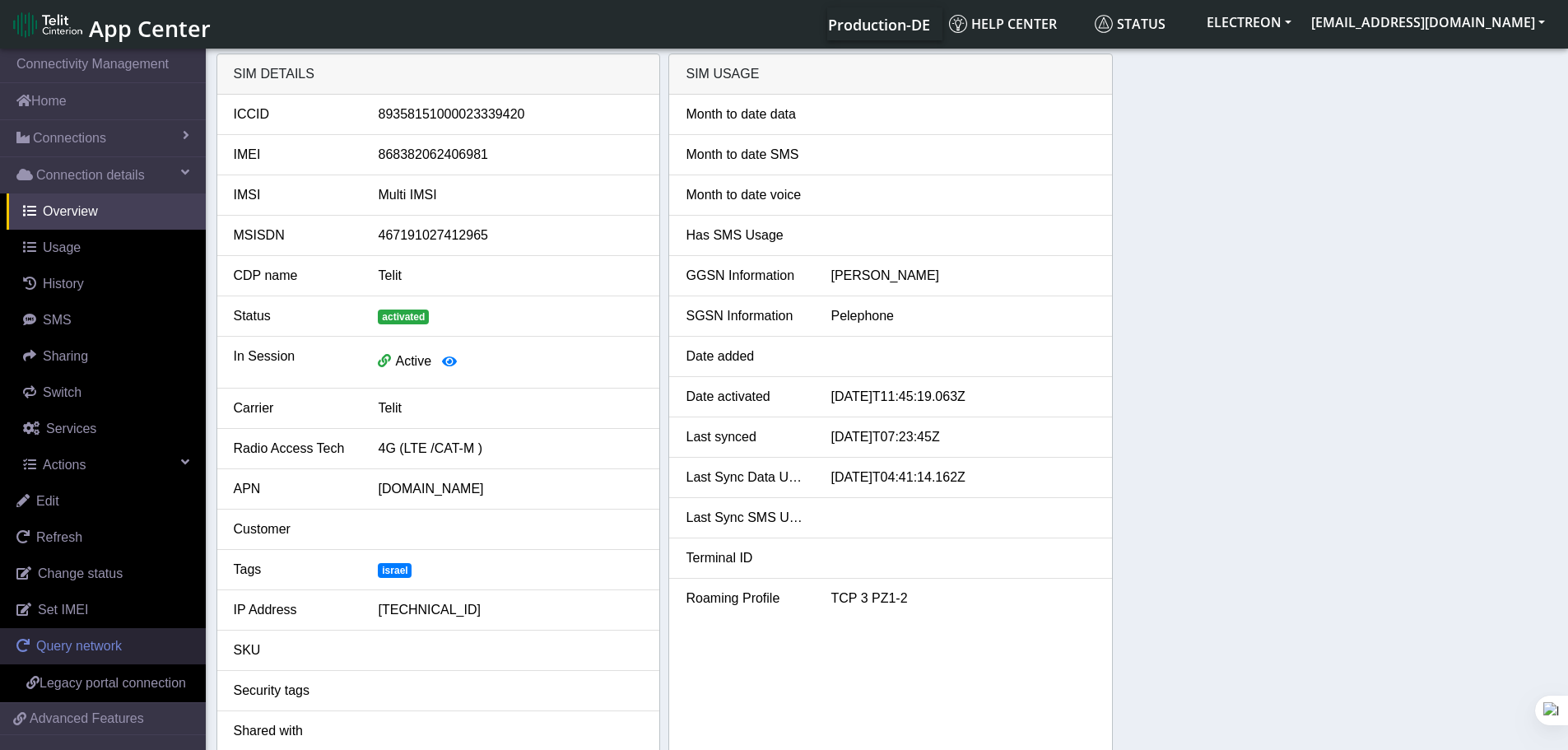
click at [93, 658] on link "Query network" at bounding box center [103, 646] width 206 height 36
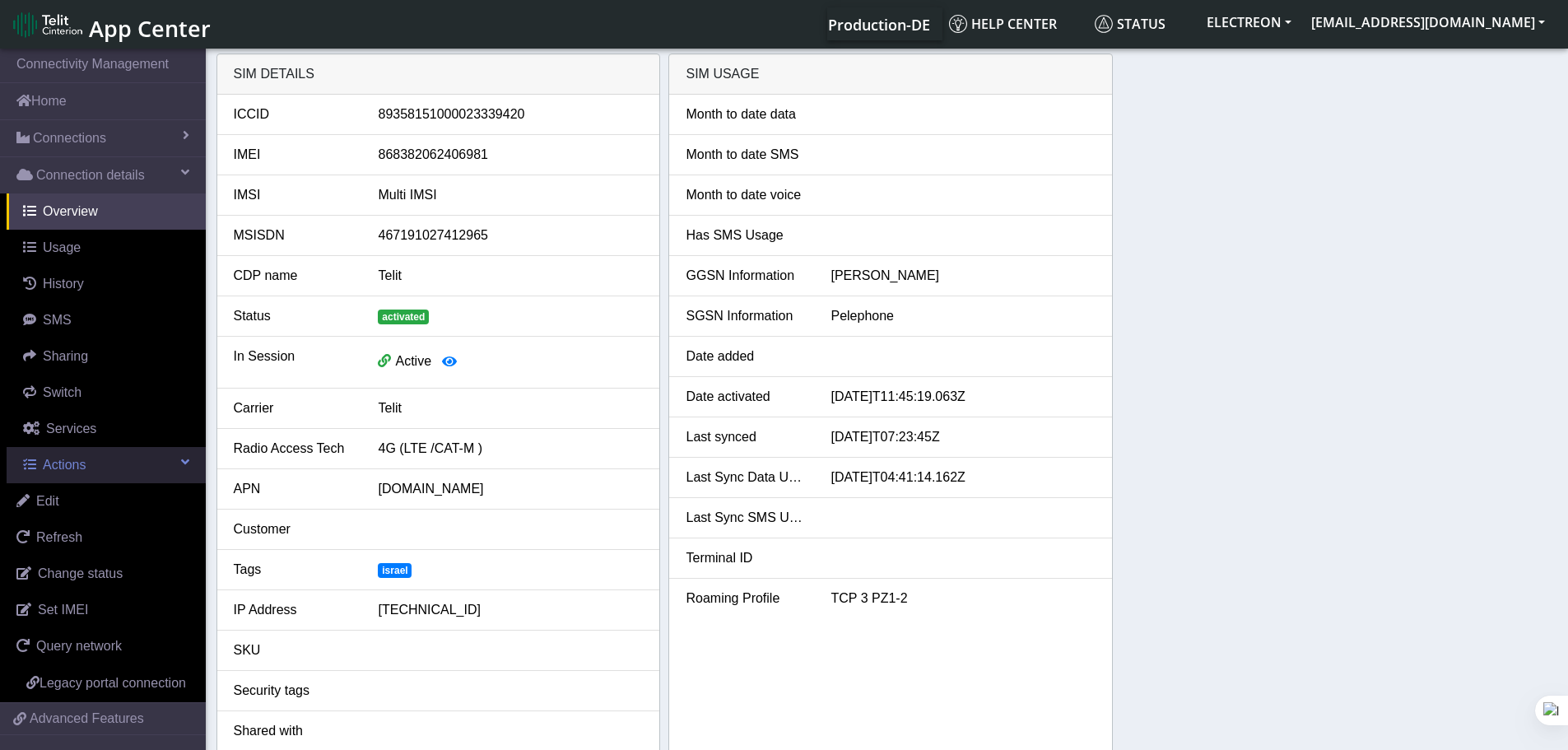
click at [79, 462] on span "Actions" at bounding box center [64, 464] width 43 height 14
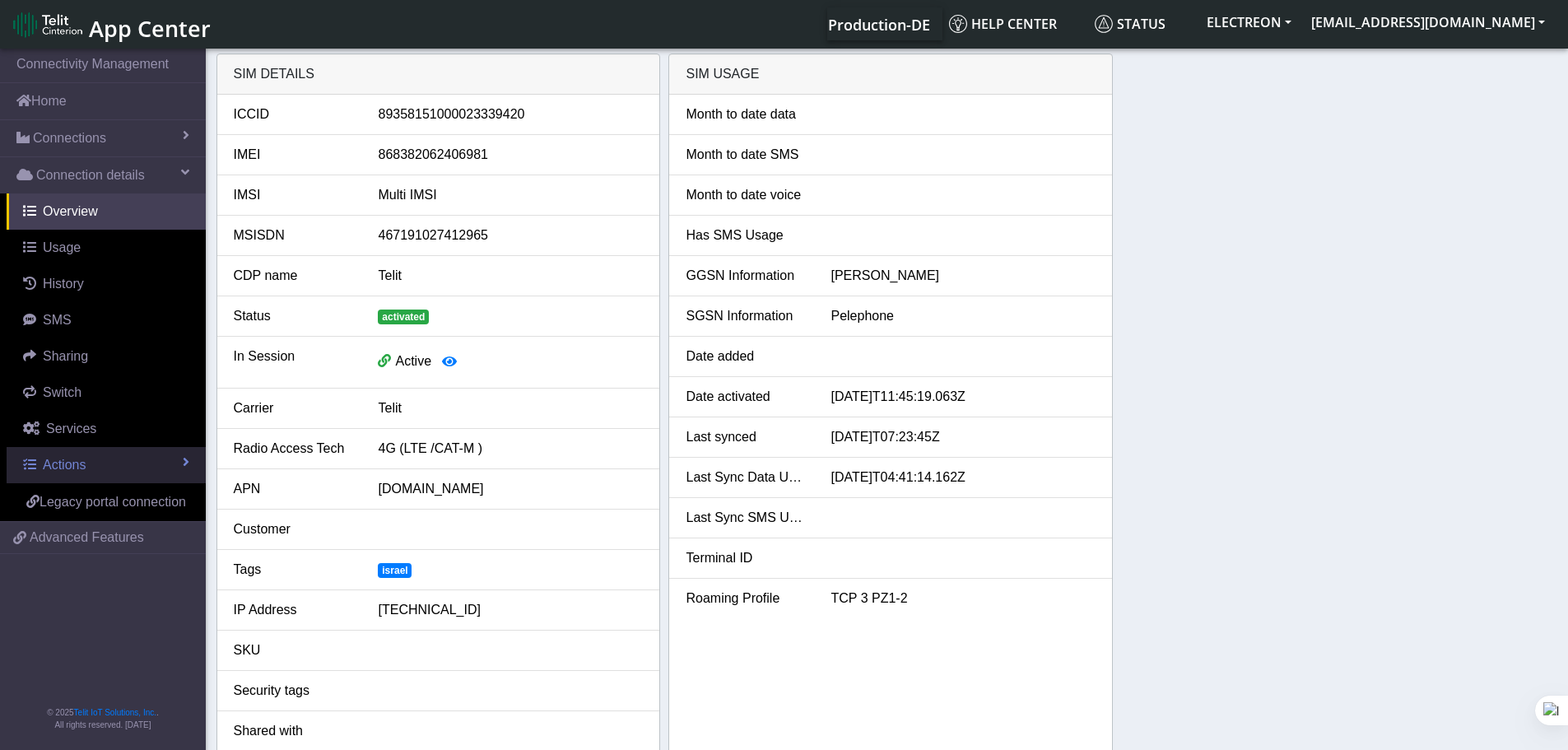
click at [79, 462] on span "Actions" at bounding box center [64, 464] width 43 height 14
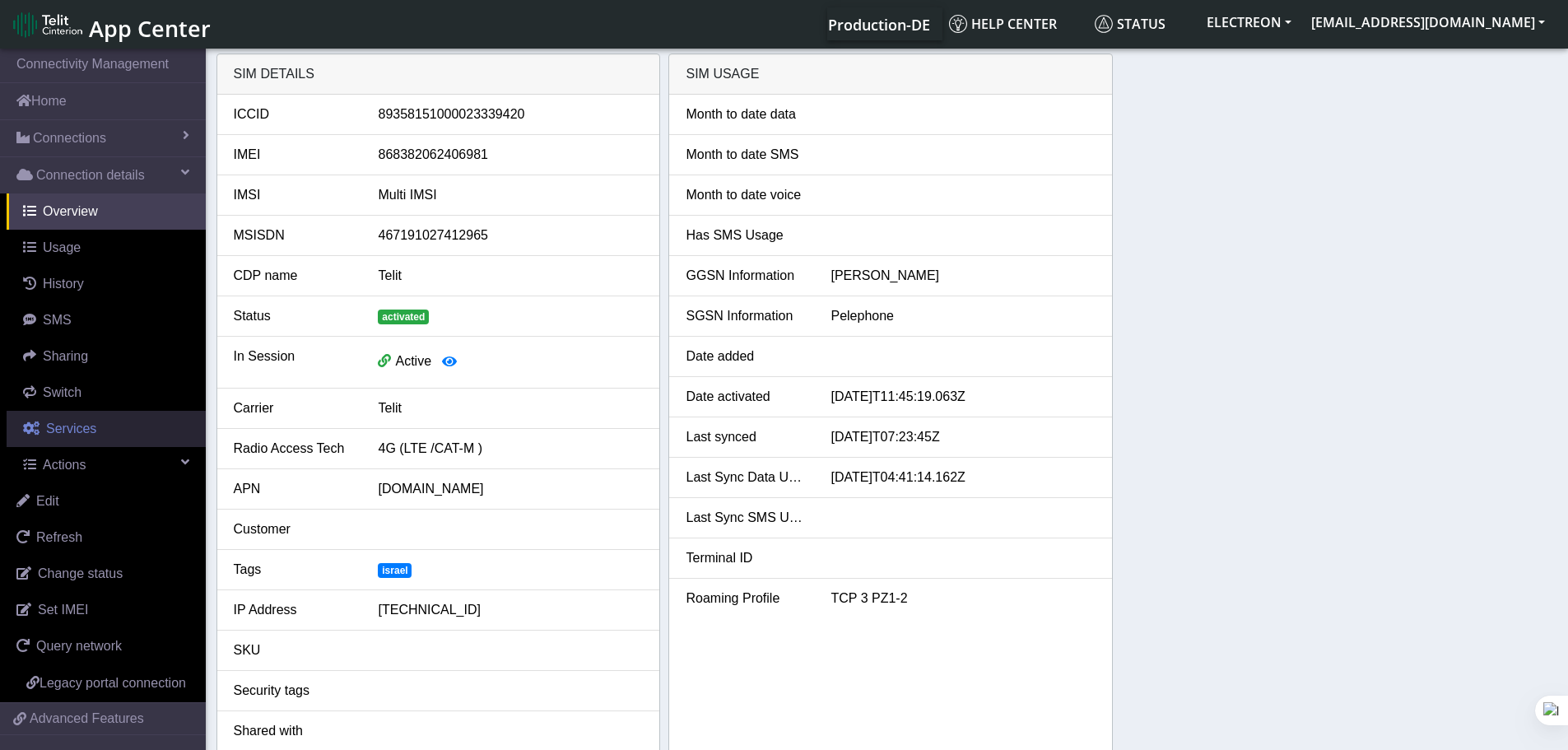
click at [81, 421] on span "Services" at bounding box center [71, 428] width 50 height 14
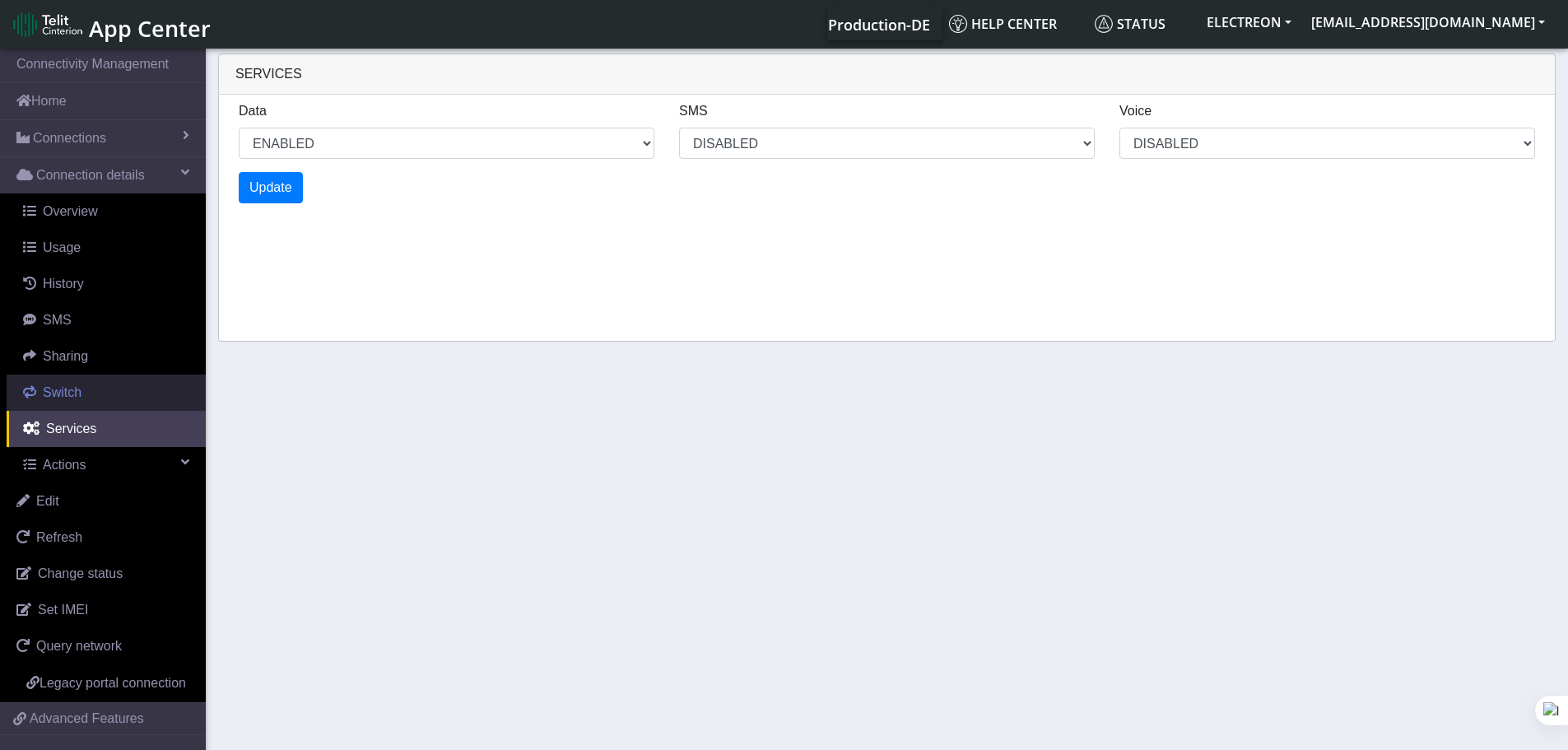
click at [63, 393] on span "Switch" at bounding box center [62, 391] width 39 height 14
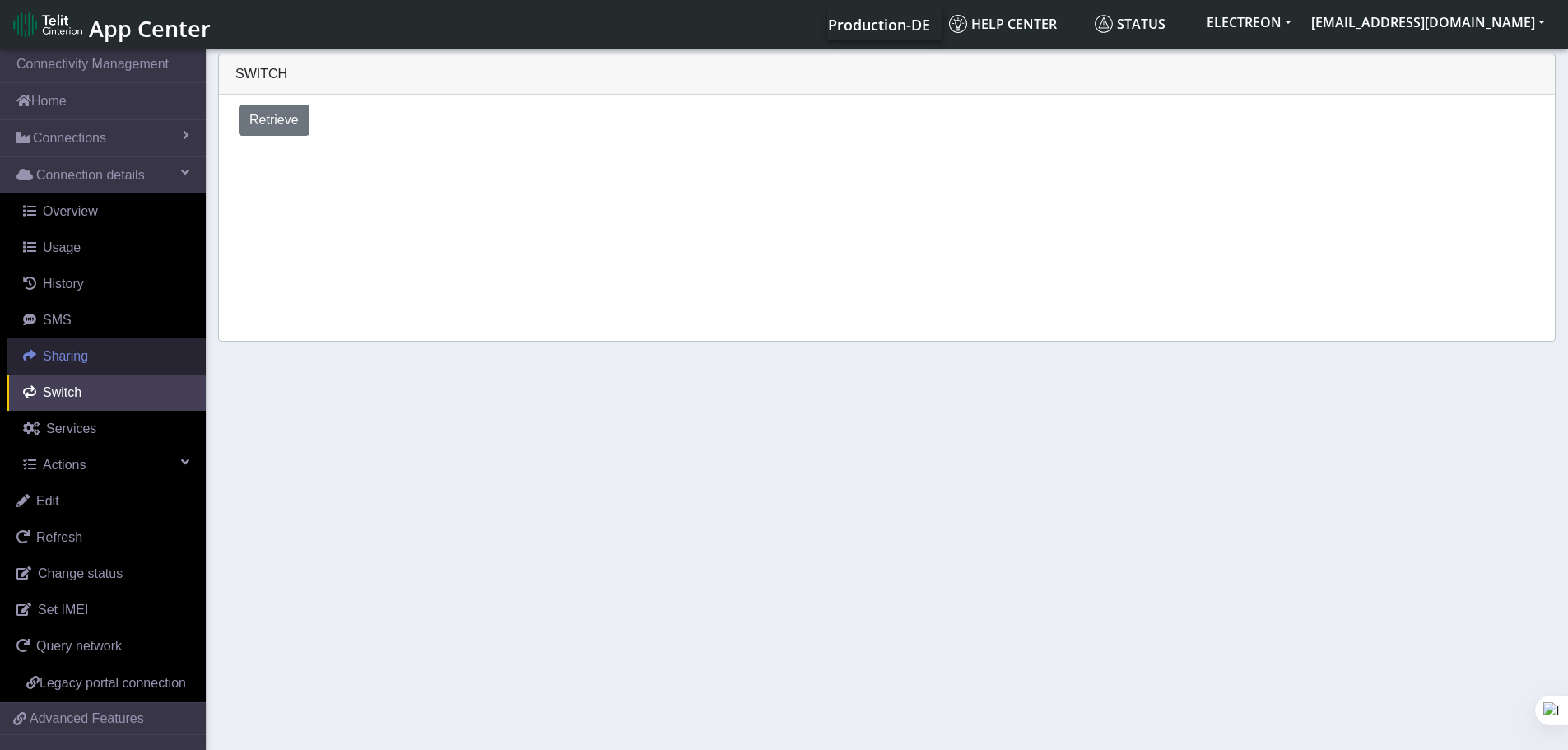
click at [86, 349] on span "Sharing" at bounding box center [65, 355] width 45 height 14
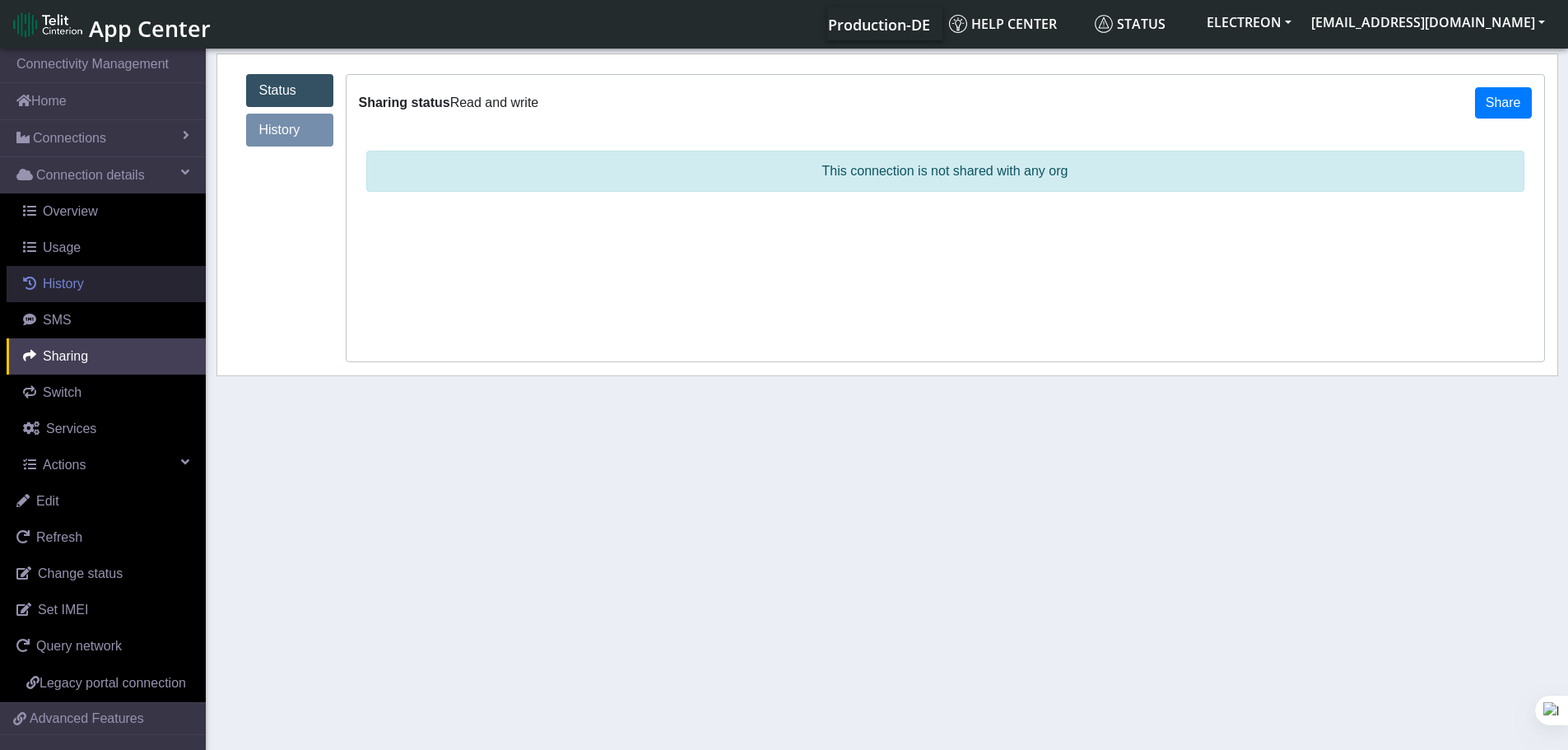
click at [87, 268] on link "History" at bounding box center [106, 284] width 200 height 36
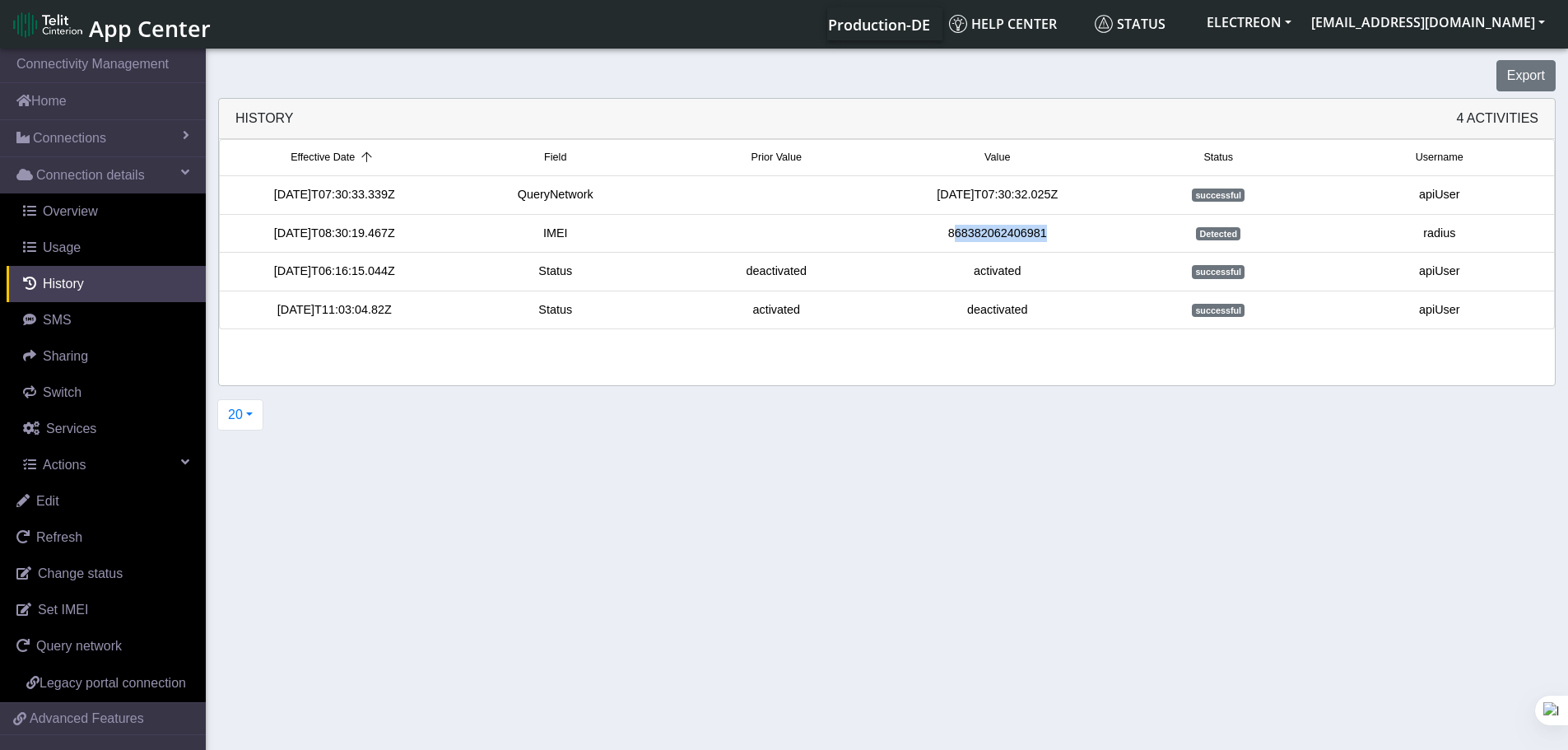
drag, startPoint x: 981, startPoint y: 230, endPoint x: 1059, endPoint y: 232, distance: 78.0
click at [1059, 232] on div "868382062406981" at bounding box center [998, 234] width 222 height 18
drag, startPoint x: 1388, startPoint y: 267, endPoint x: 1488, endPoint y: 280, distance: 100.8
click at [1488, 280] on div "apiUser" at bounding box center [1440, 272] width 222 height 18
click at [79, 248] on link "Usage" at bounding box center [106, 248] width 200 height 36
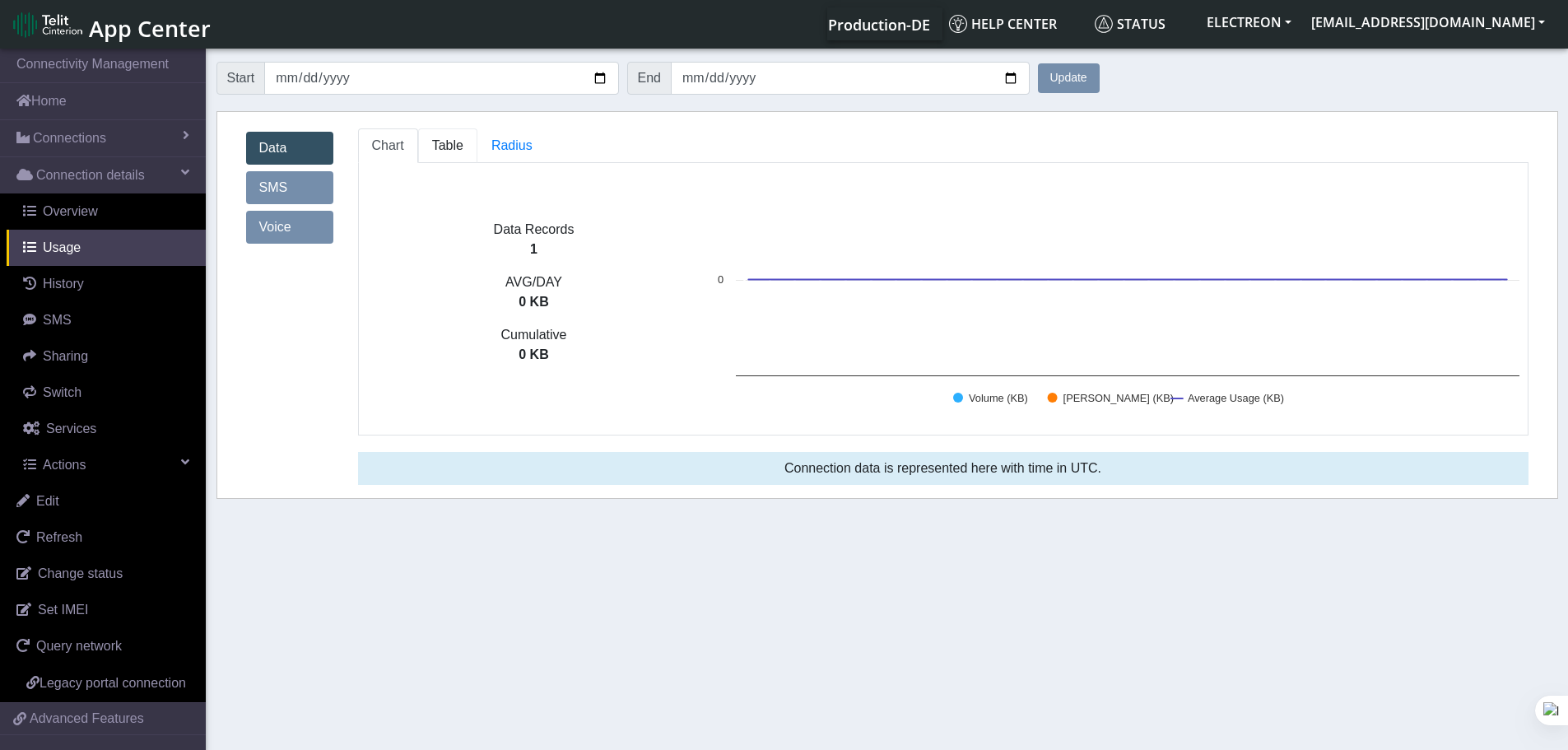
click at [462, 142] on link "Table" at bounding box center [448, 146] width 59 height 35
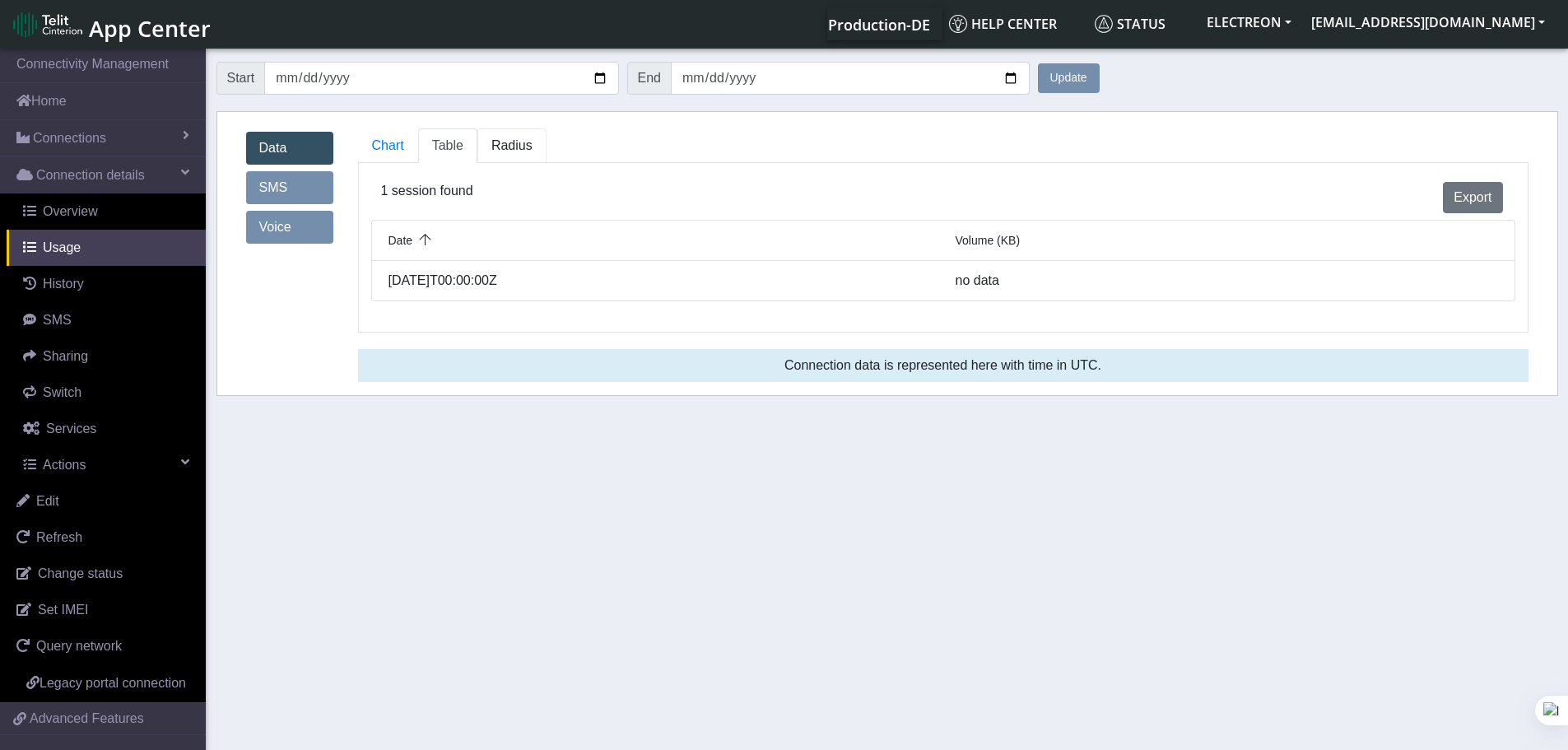
click at [501, 145] on span "Radius" at bounding box center [512, 145] width 41 height 14
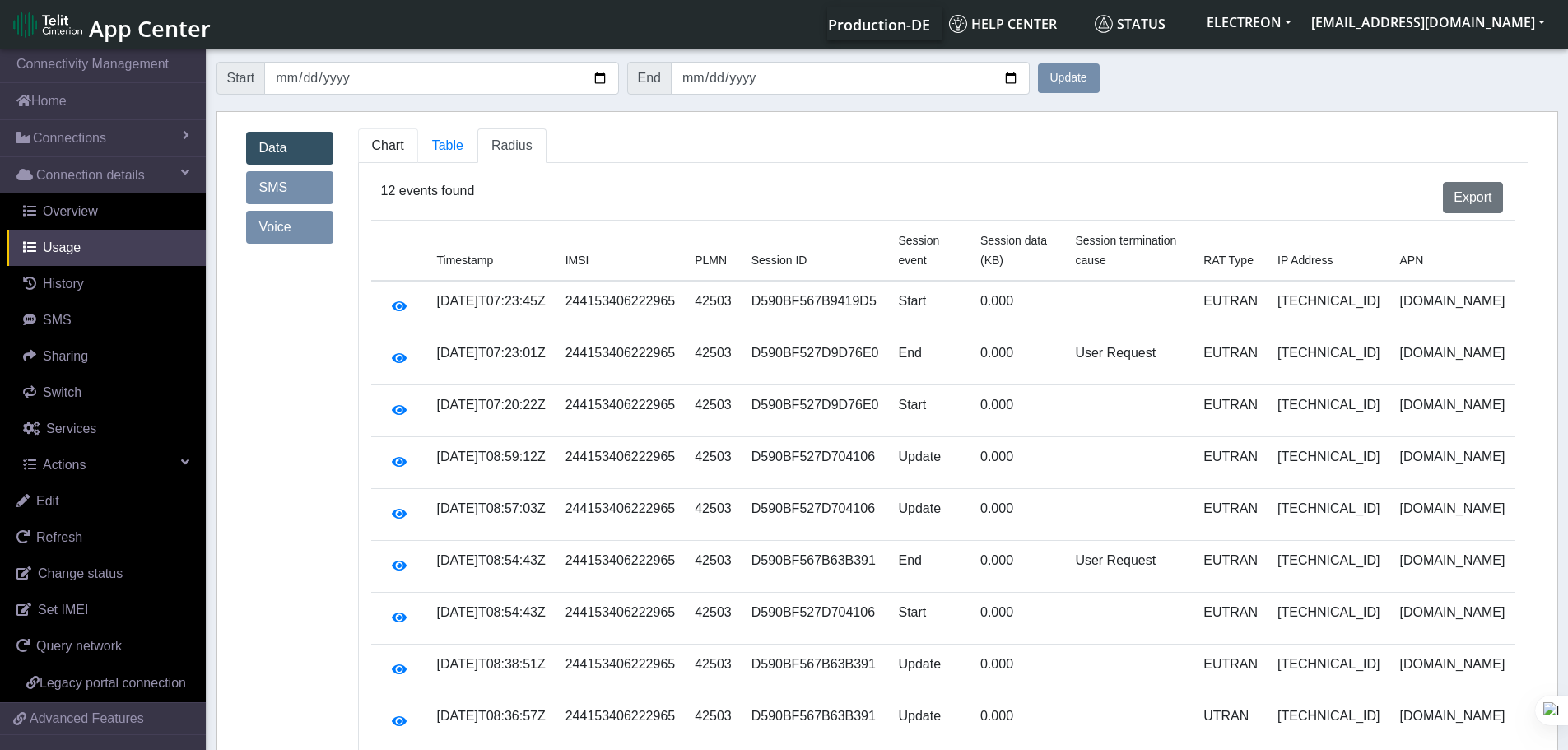
click at [397, 150] on span "Chart" at bounding box center [387, 145] width 32 height 14
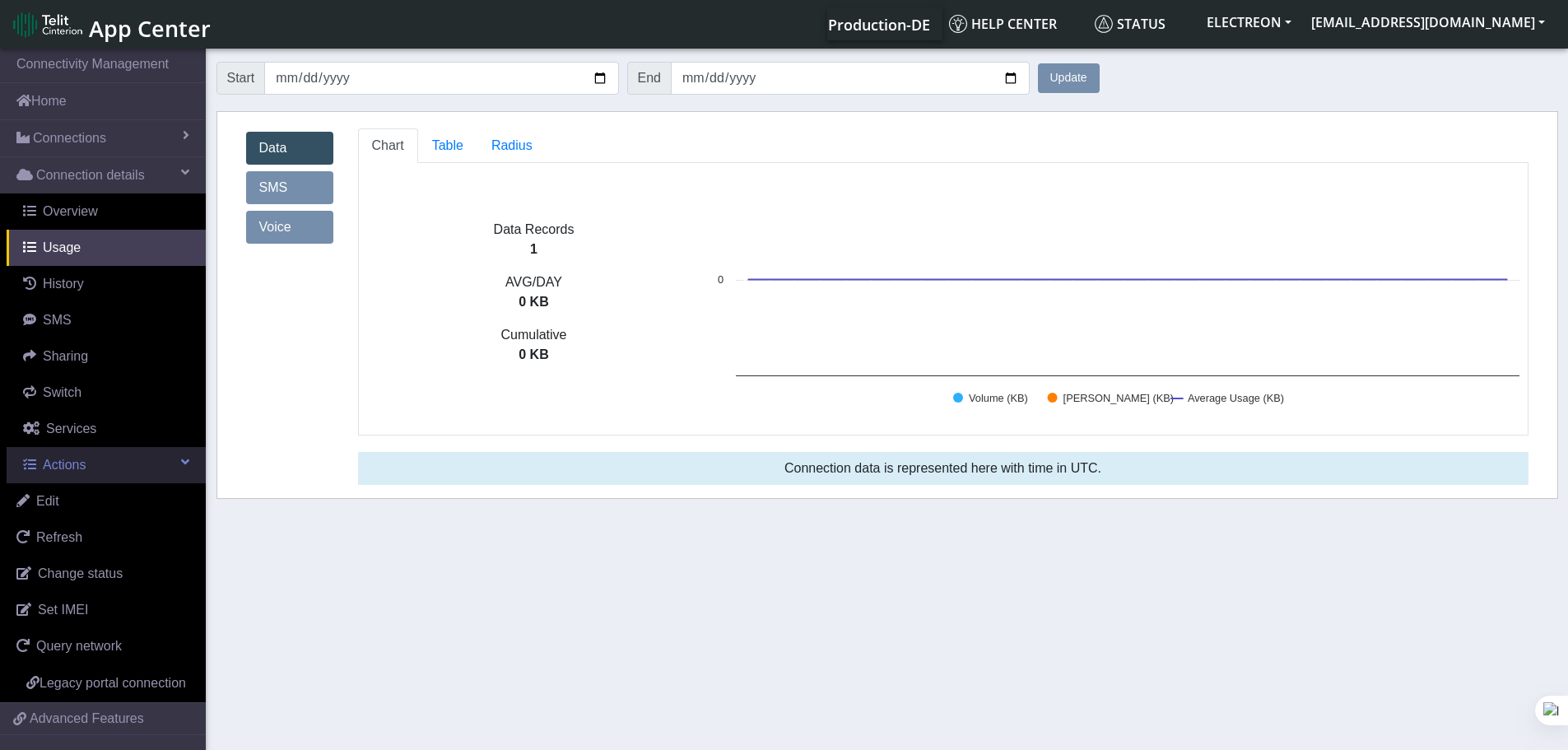
click at [66, 466] on span "Actions" at bounding box center [64, 464] width 43 height 14
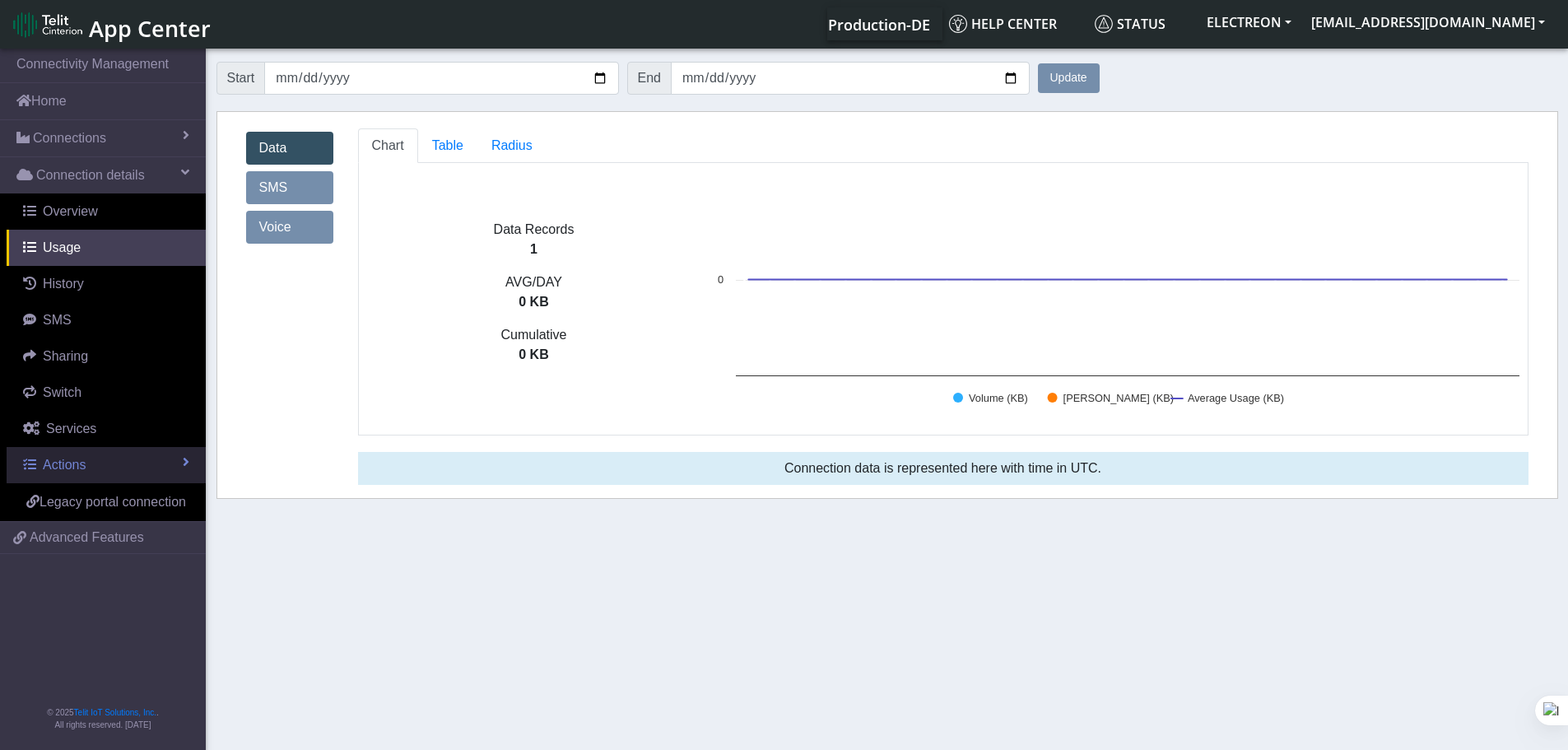
click at [70, 466] on span "Actions" at bounding box center [64, 464] width 43 height 14
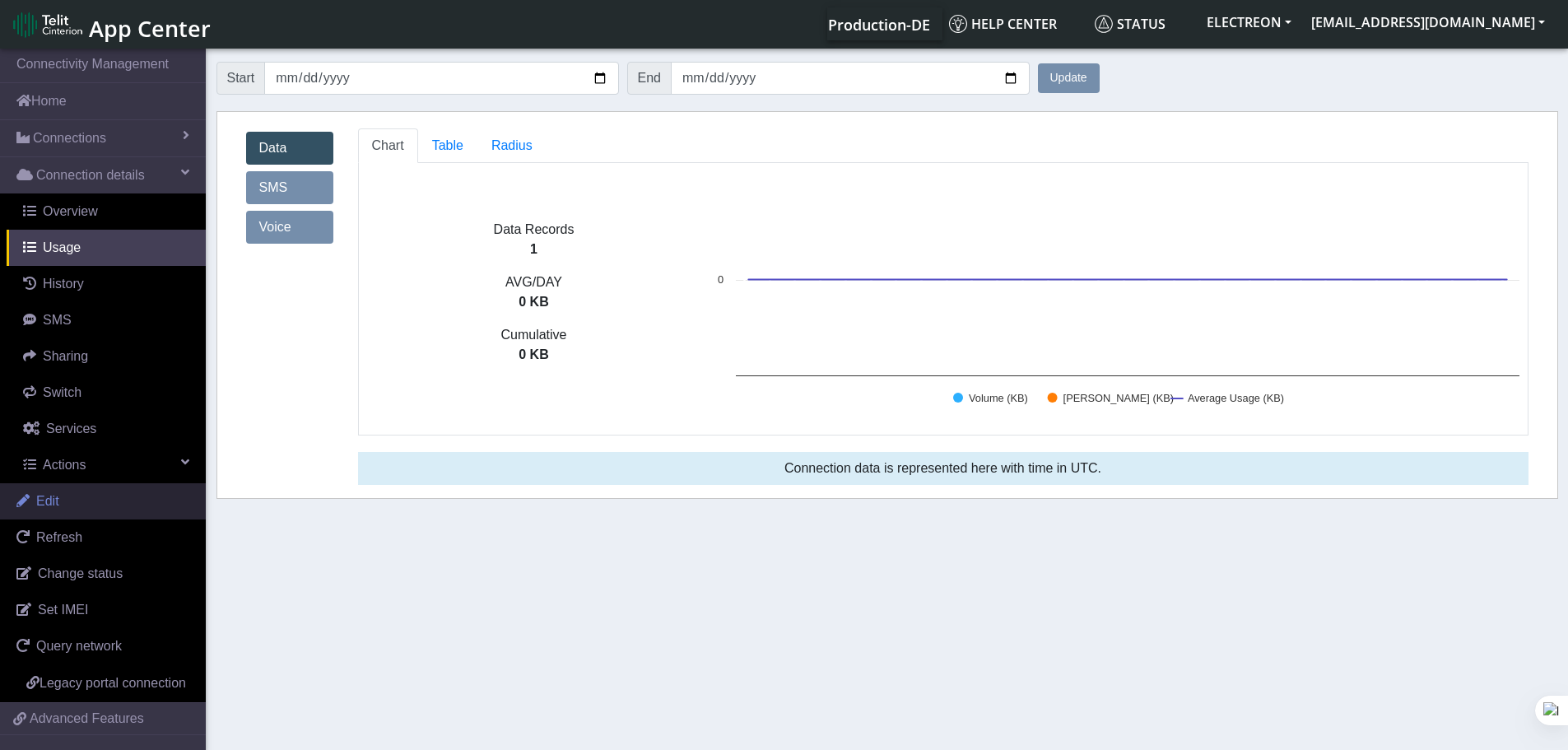
click at [63, 503] on link "Edit" at bounding box center [103, 501] width 206 height 36
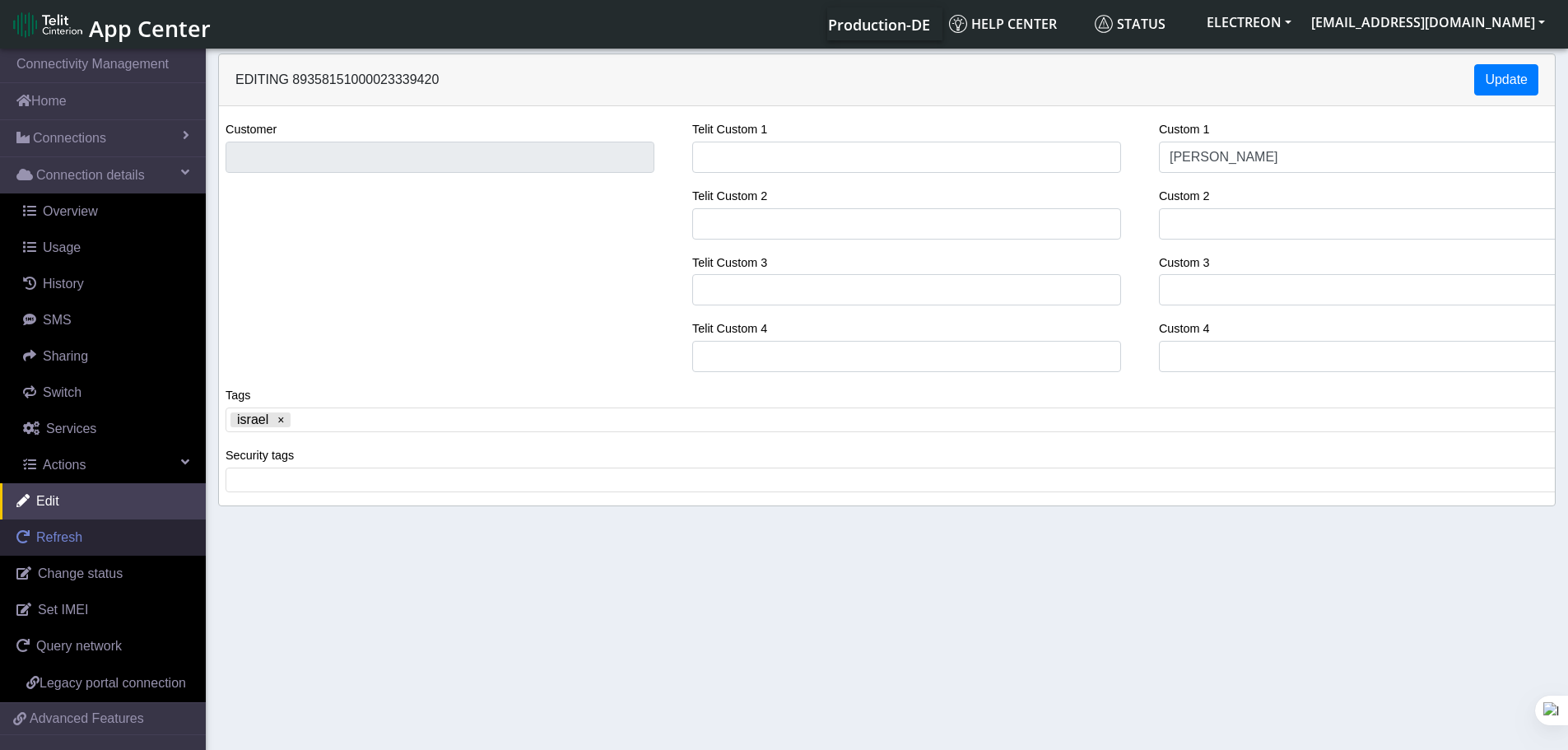
click at [91, 534] on link "Refresh" at bounding box center [103, 537] width 206 height 36
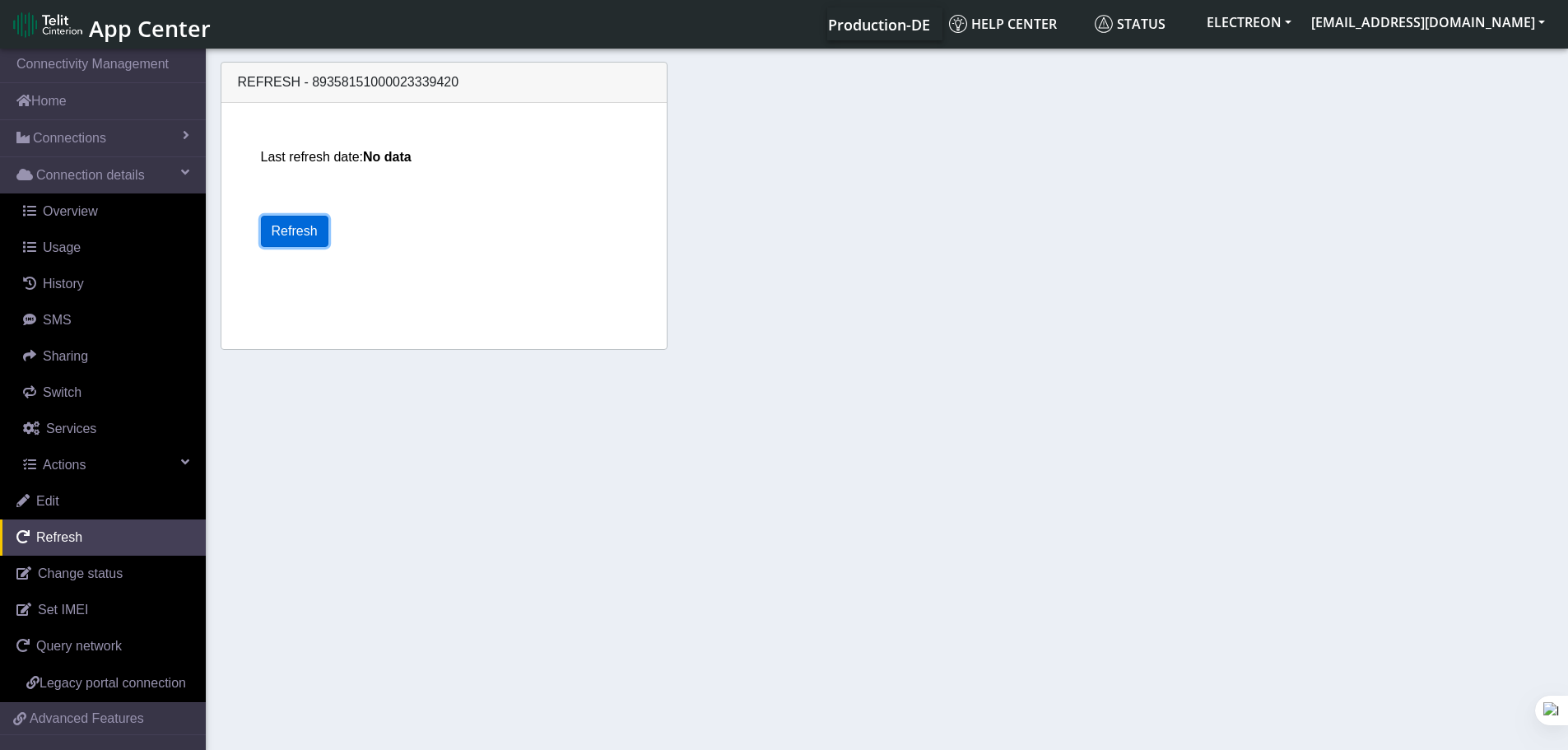
drag, startPoint x: 279, startPoint y: 217, endPoint x: 282, endPoint y: 228, distance: 11.4
click at [280, 224] on button "Refresh" at bounding box center [295, 232] width 68 height 31
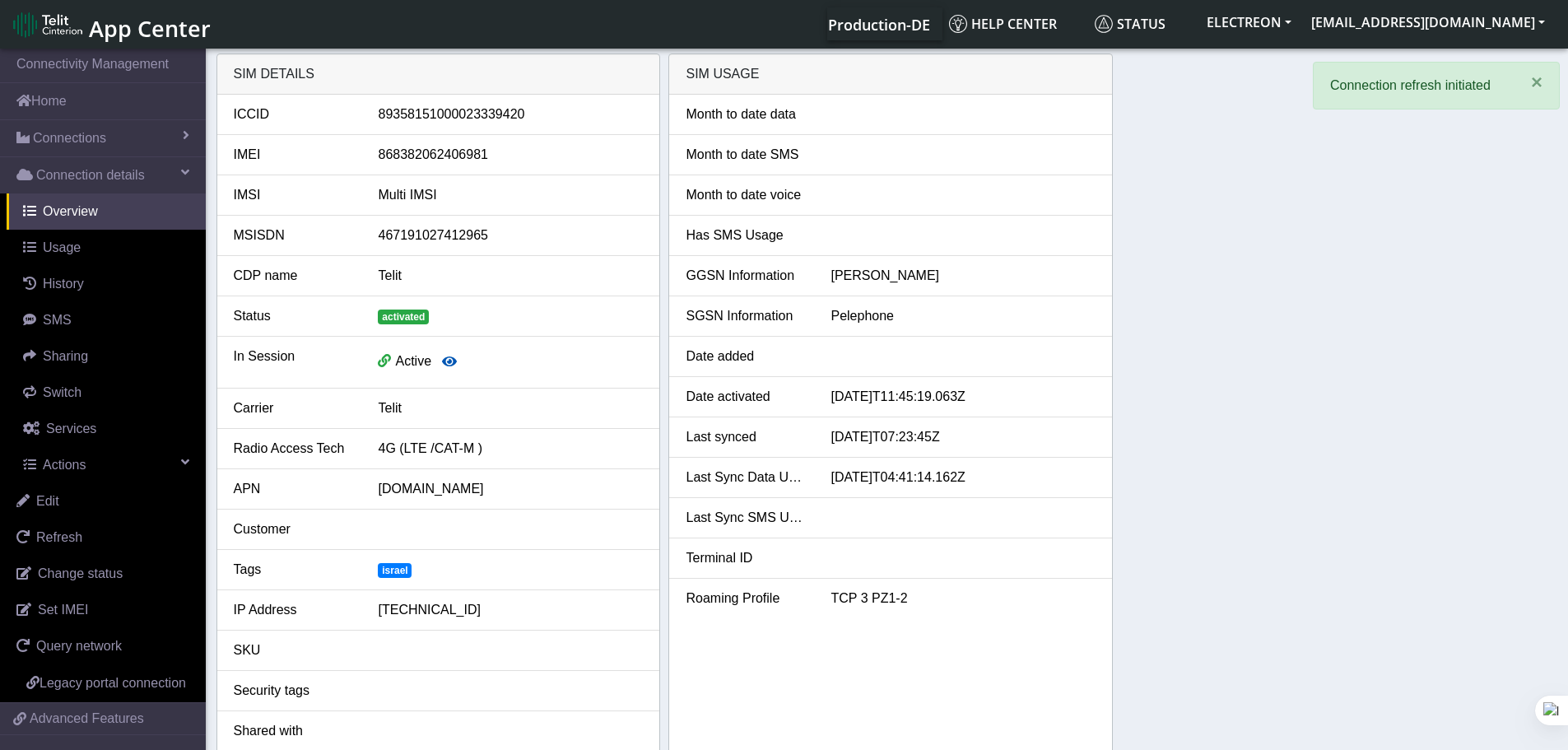
click at [457, 361] on button "button" at bounding box center [449, 362] width 36 height 31
click at [449, 363] on icon "button" at bounding box center [449, 361] width 15 height 13
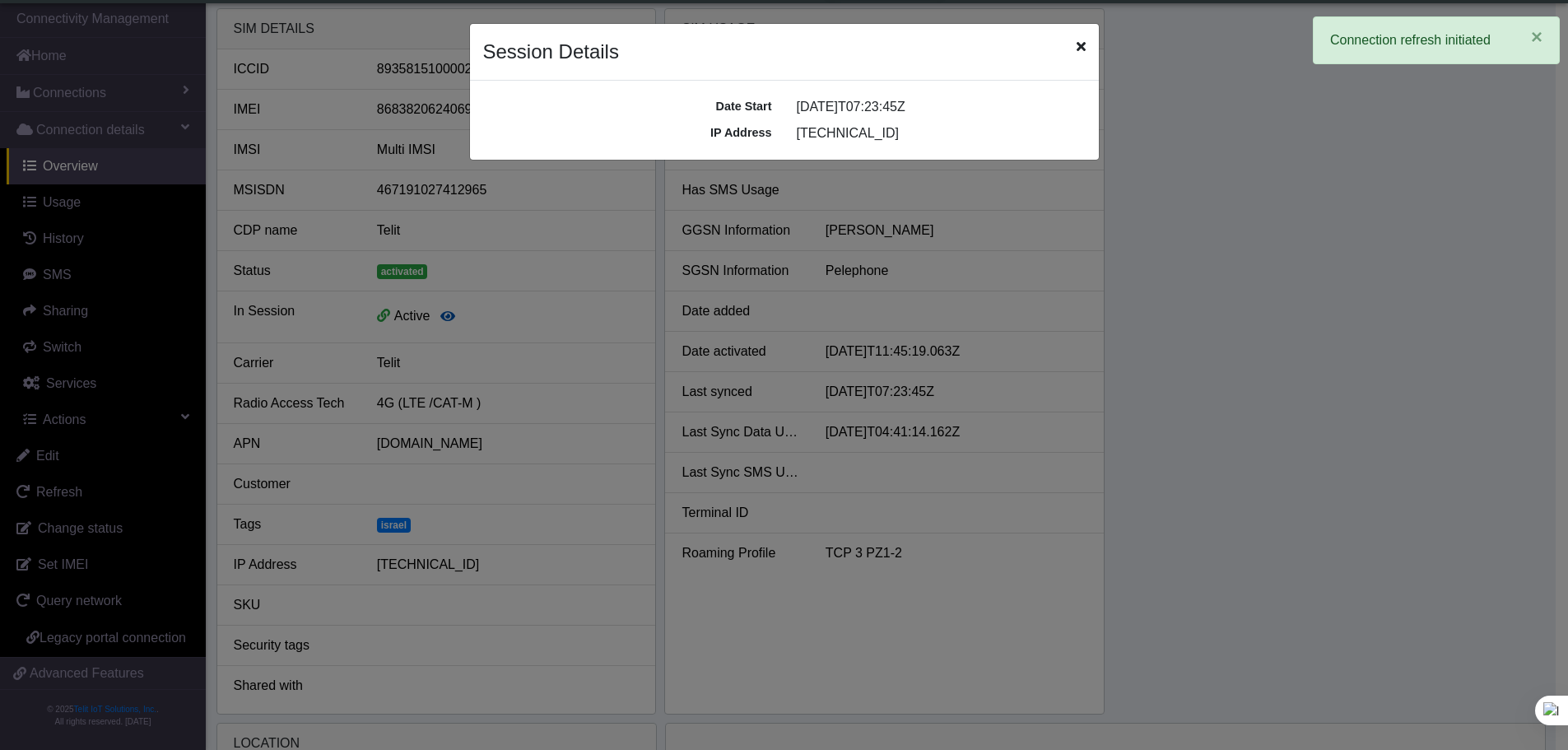
scroll to position [6, 0]
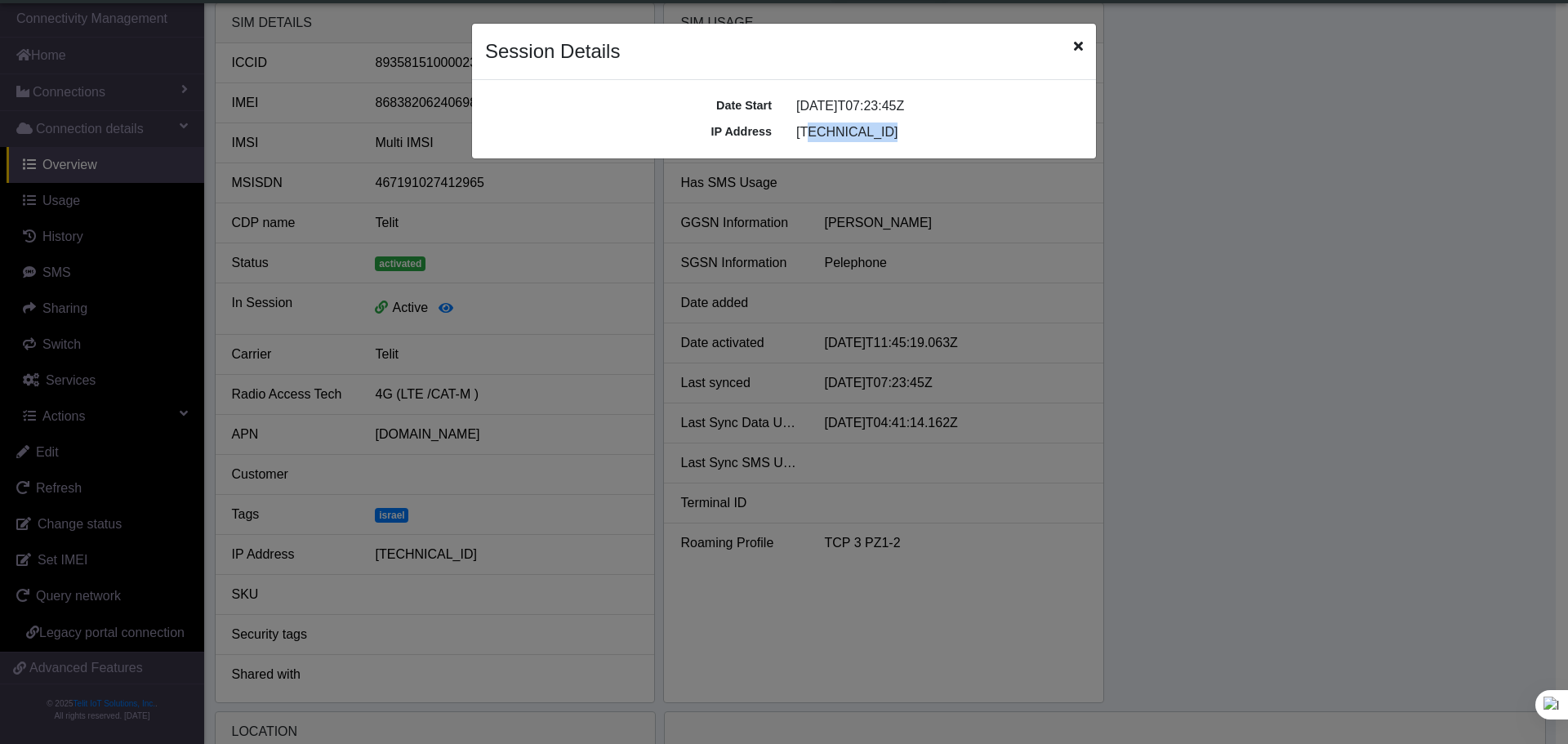
drag, startPoint x: 802, startPoint y: 131, endPoint x: 958, endPoint y: 146, distance: 156.7
click at [958, 146] on div "Date Start [DATE]T07:23:45Z IP Address [TECHNICAL_ID]" at bounding box center [784, 119] width 624 height 78
click at [856, 96] on div "Date Start [DATE]T07:23:45Z" at bounding box center [784, 106] width 622 height 26
drag, startPoint x: 893, startPoint y: 128, endPoint x: 691, endPoint y: 105, distance: 203.3
click at [691, 105] on div "Date Start [DATE]T07:23:45Z IP Address [TECHNICAL_ID]" at bounding box center [784, 119] width 624 height 78
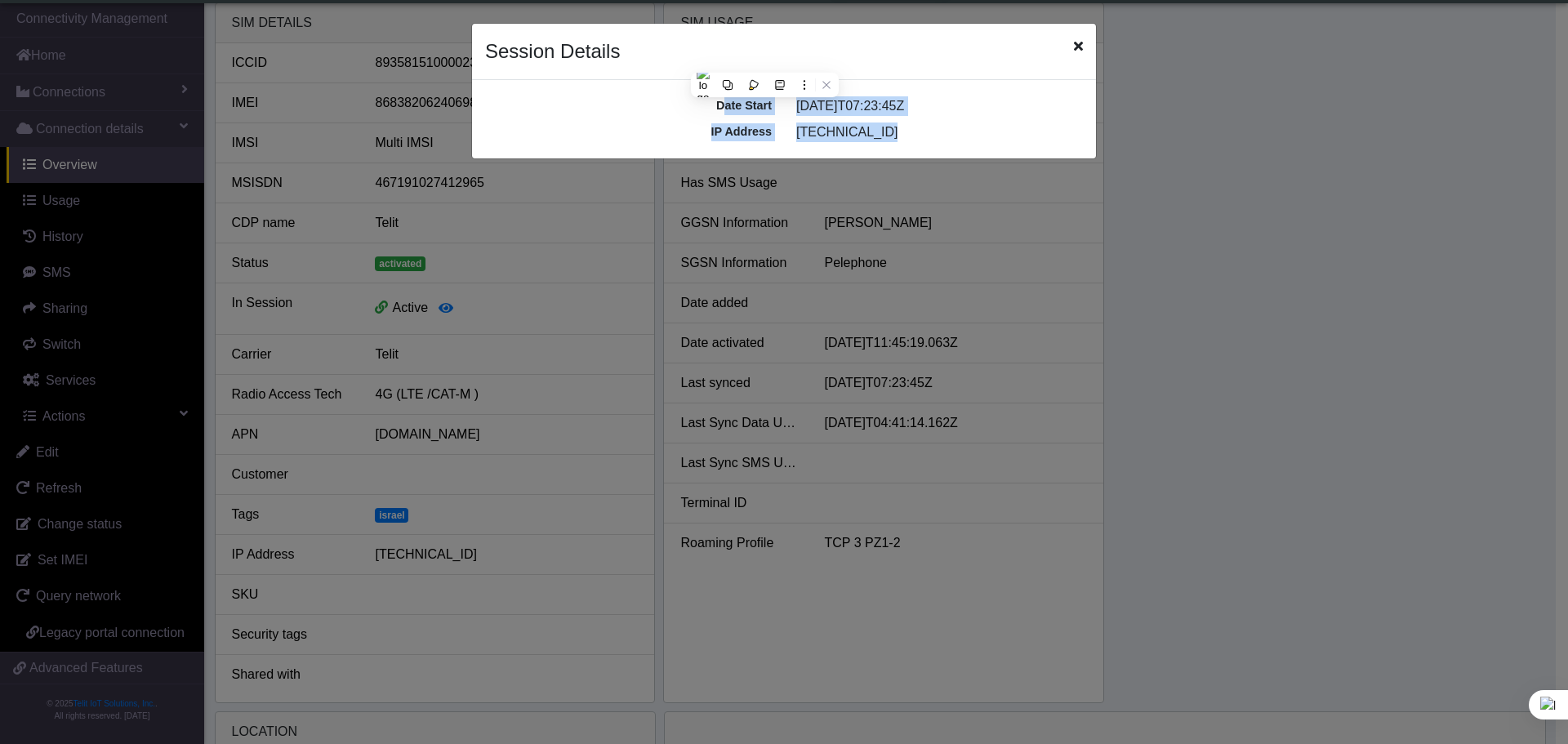
copy div "Date Start [DATE]T07:23:45Z IP Address [TECHNICAL_ID]"
click at [1077, 44] on icon "Close" at bounding box center [1078, 46] width 9 height 13
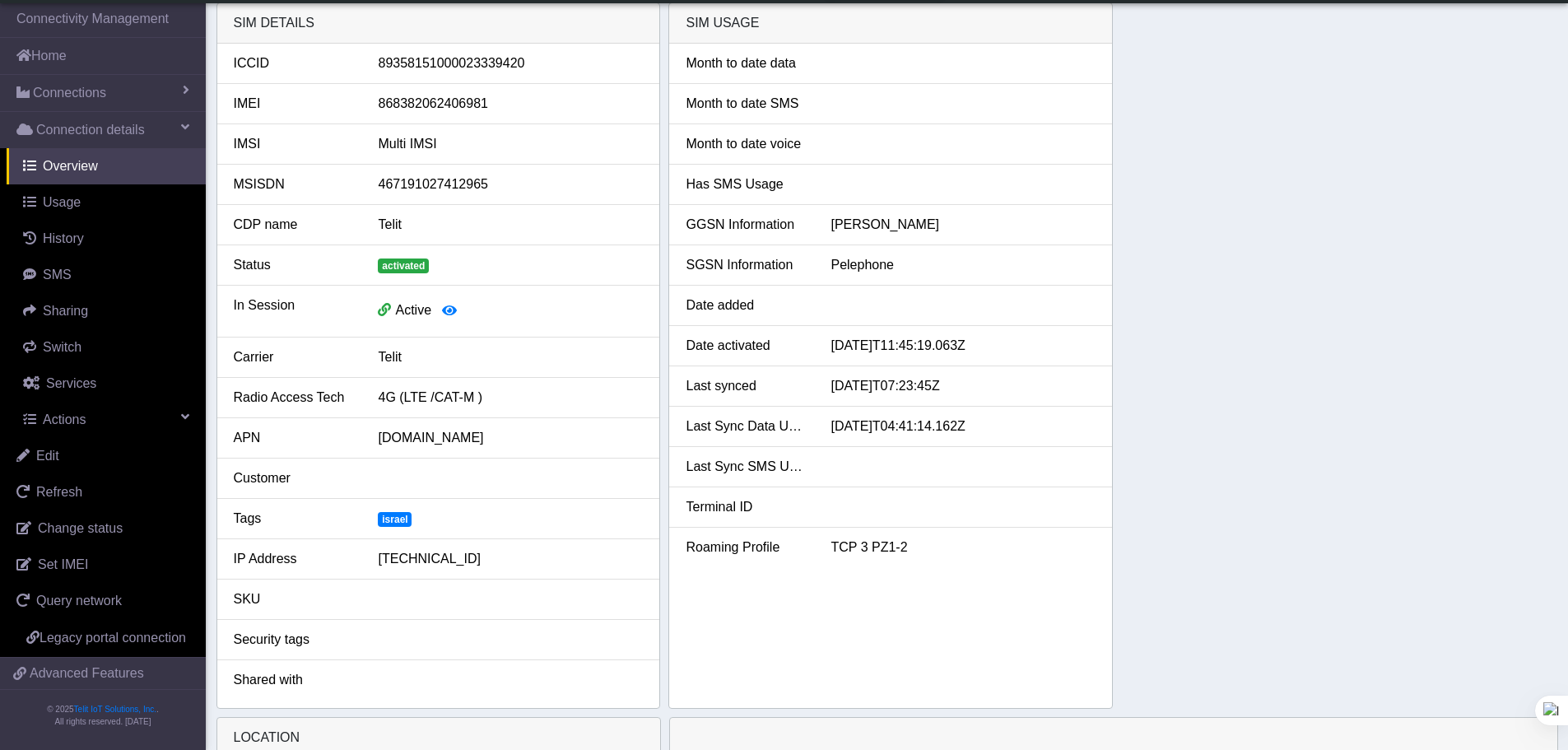
drag, startPoint x: 986, startPoint y: 424, endPoint x: 743, endPoint y: 345, distance: 255.5
click at [743, 345] on ul "Month to date data Month to date SMS Month to date voice Has SMS Usage GGSN Inf…" at bounding box center [890, 305] width 443 height 523
click at [739, 470] on div "Last Sync SMS Usage" at bounding box center [746, 466] width 145 height 20
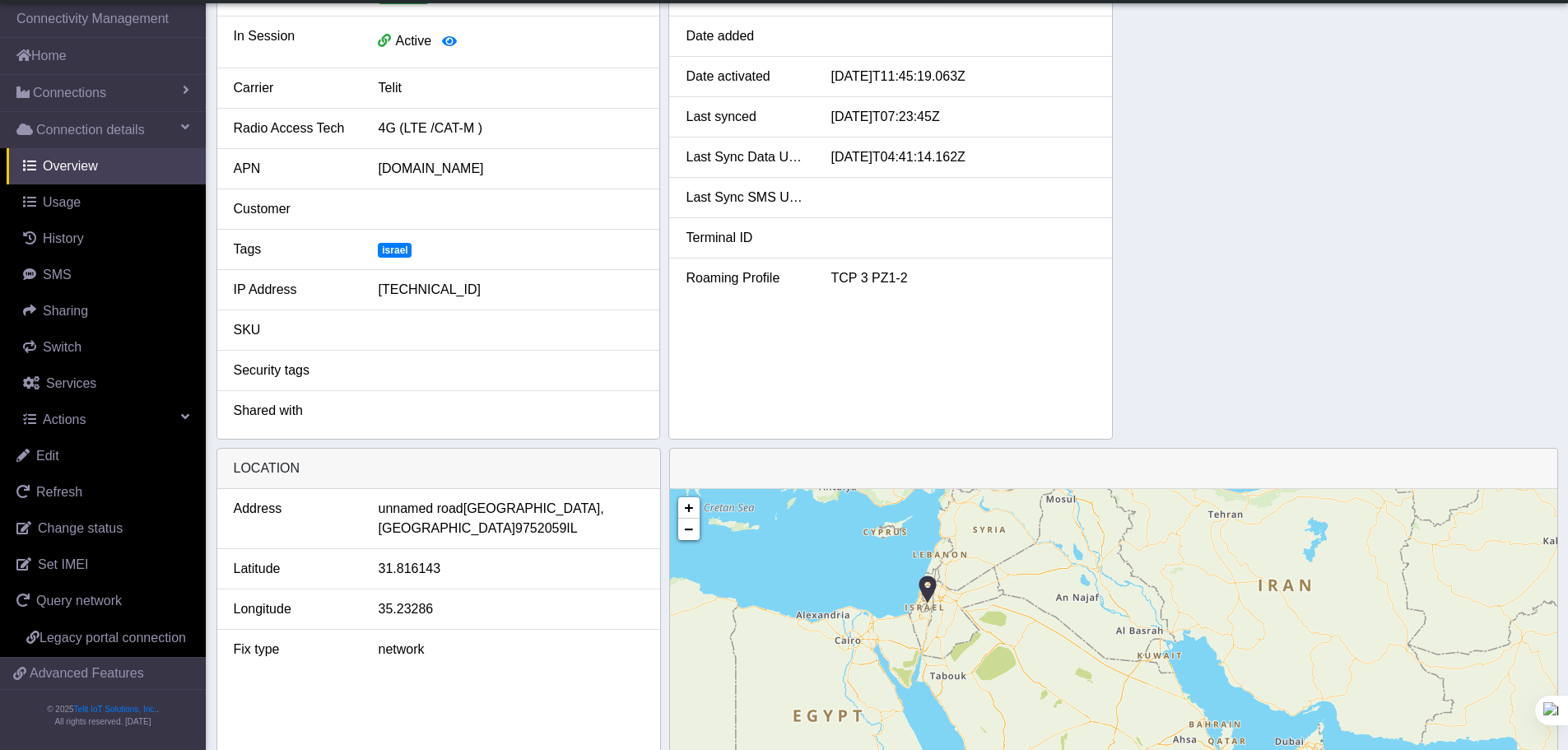
scroll to position [274, 0]
click at [104, 387] on link "Services" at bounding box center [106, 383] width 200 height 36
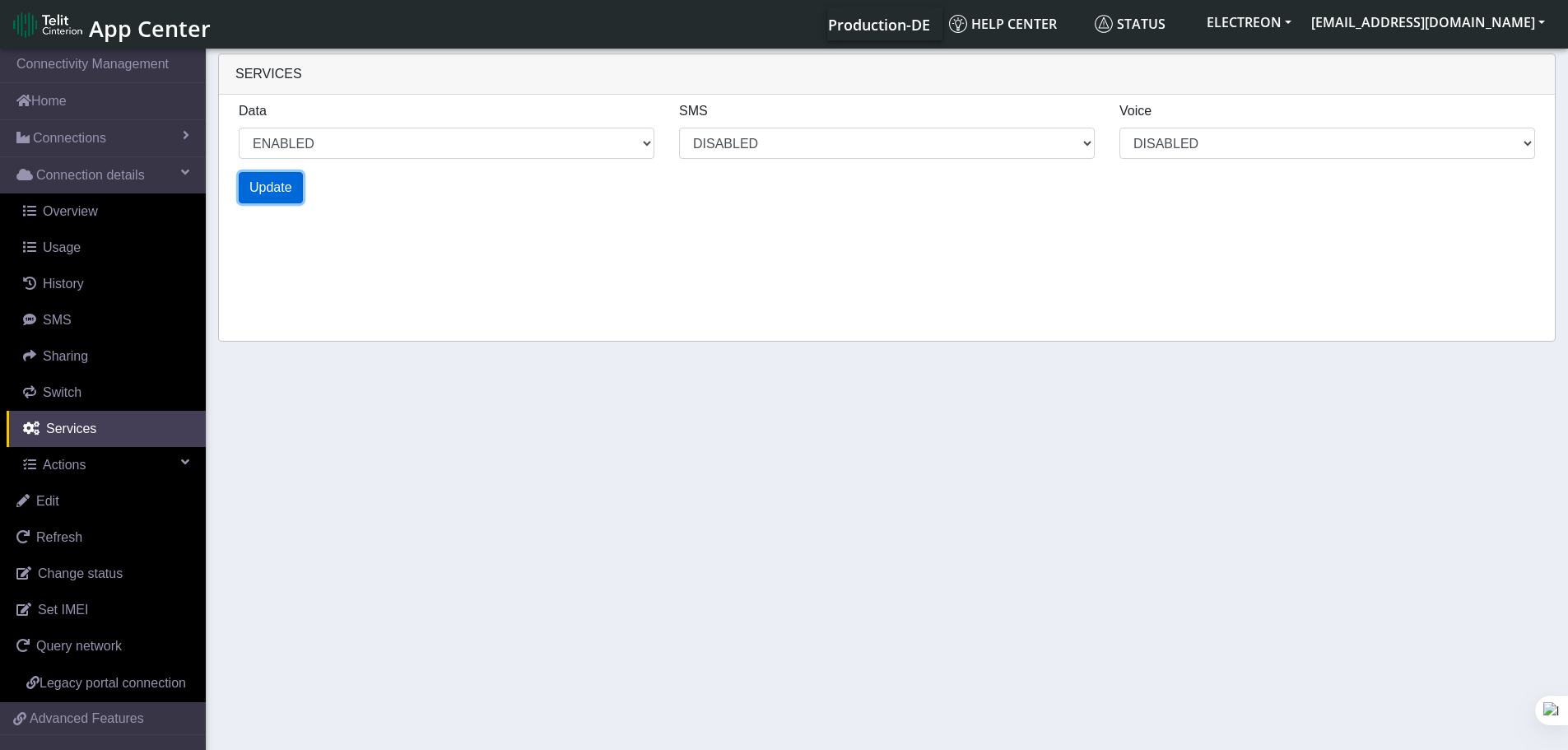
click at [293, 190] on button "Update" at bounding box center [271, 188] width 64 height 31
select select "2: 0"
select select "1: 0"
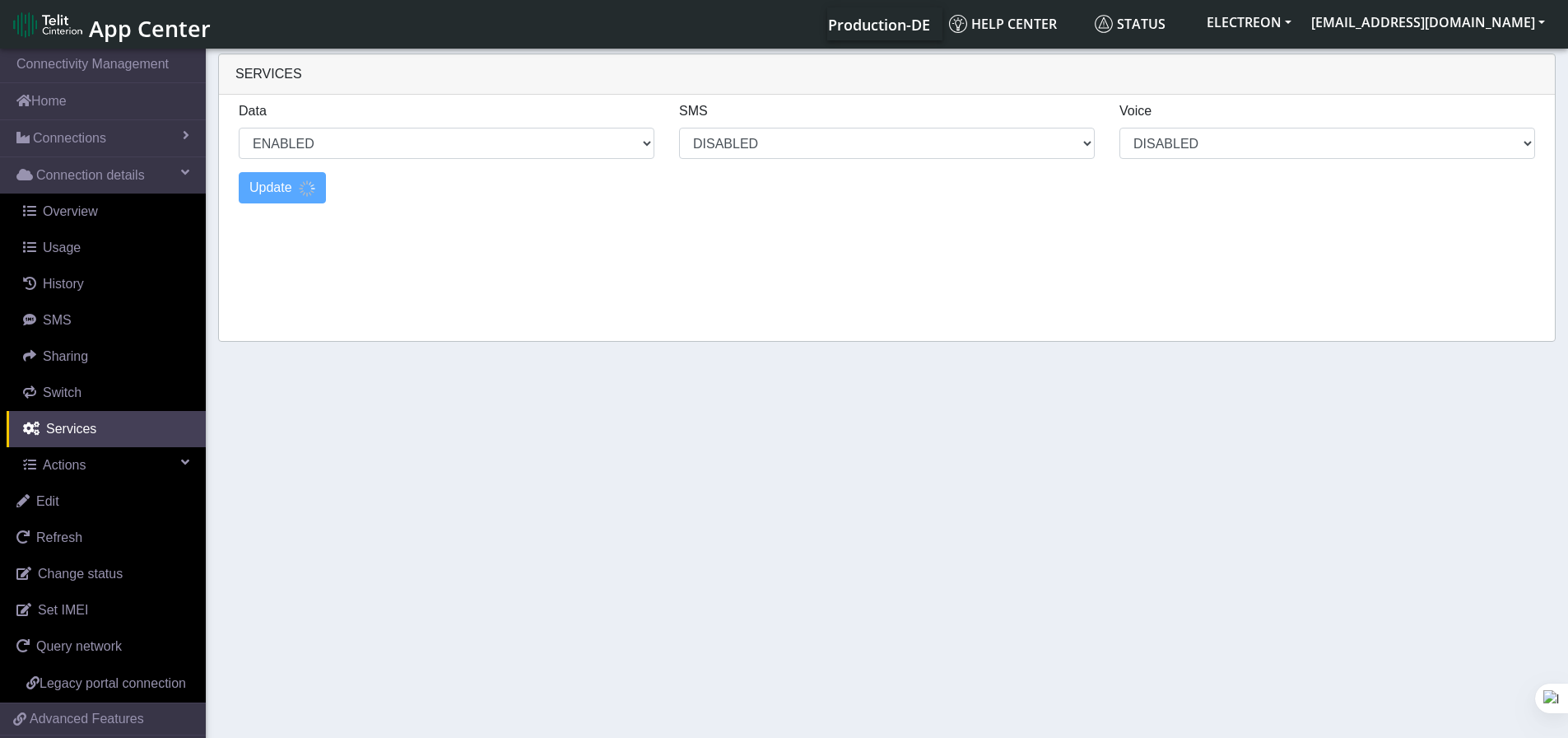
select select "4: 0"
select select "2: 0"
